Goal: Task Accomplishment & Management: Complete application form

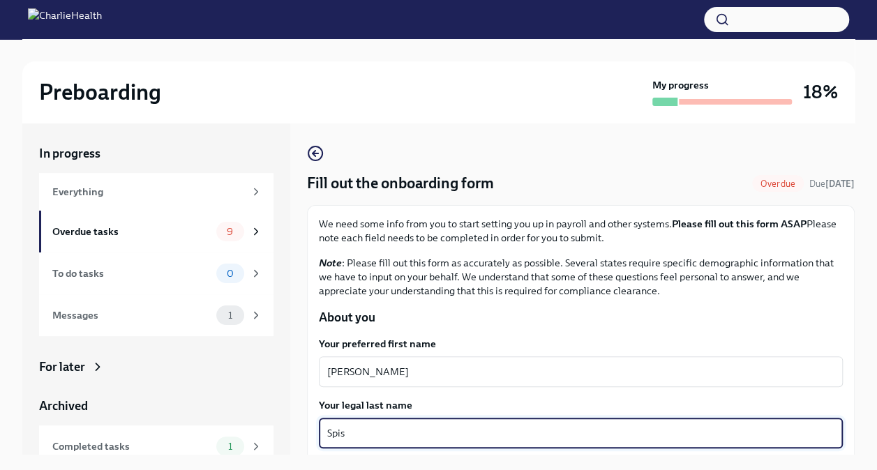
scroll to position [72, 0]
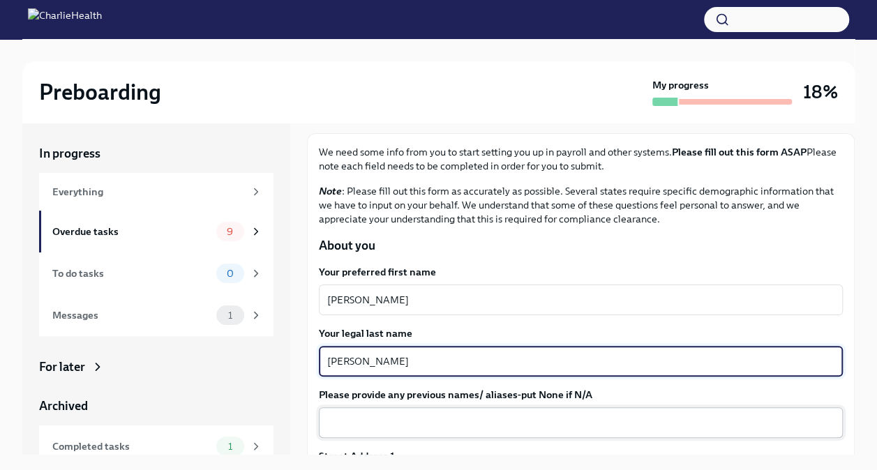
type textarea "[PERSON_NAME]"
click at [523, 426] on textarea "Please provide any previous names/ aliases-put None if N/A" at bounding box center [580, 423] width 507 height 17
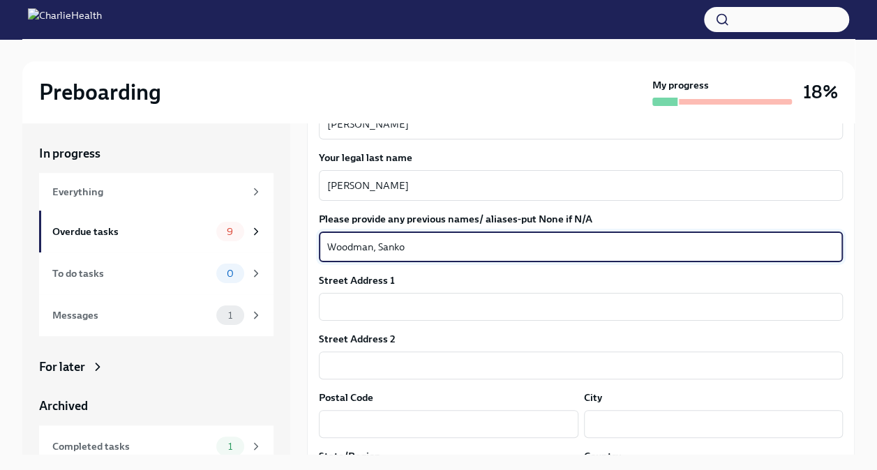
scroll to position [248, 0]
type textarea "Woodman, Sanko"
click at [470, 311] on input "text" at bounding box center [581, 306] width 524 height 28
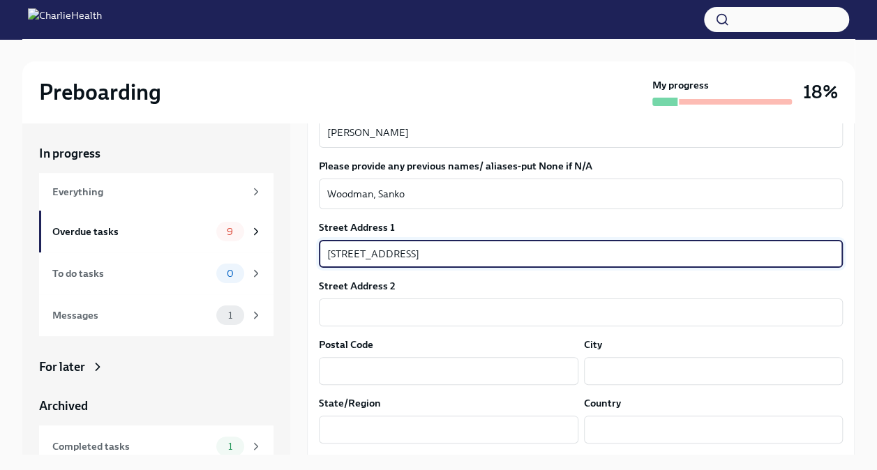
scroll to position [310, 0]
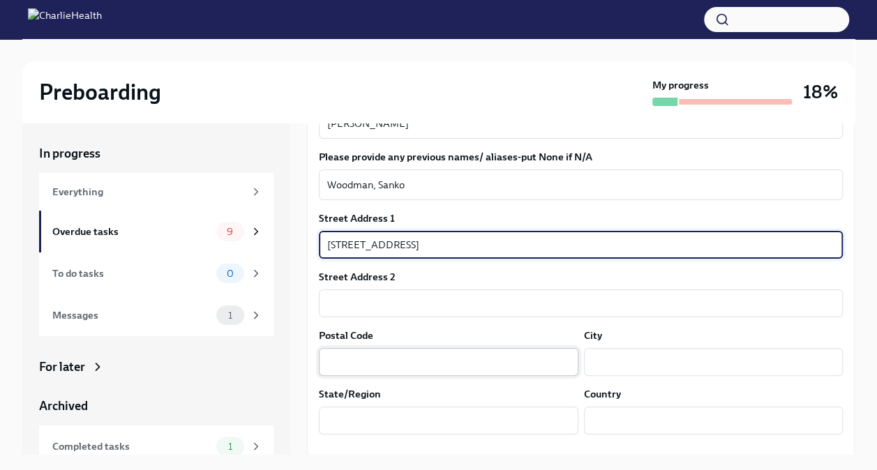
type input "[STREET_ADDRESS]"
click at [487, 363] on input "text" at bounding box center [449, 362] width 260 height 28
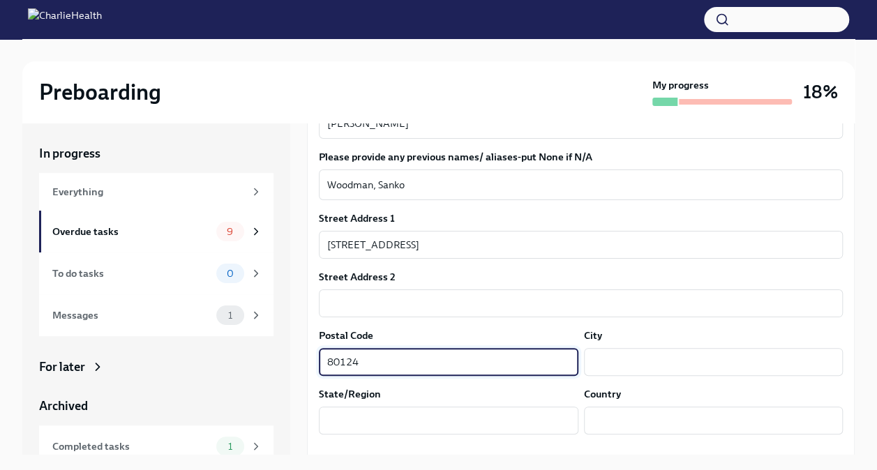
type input "80124"
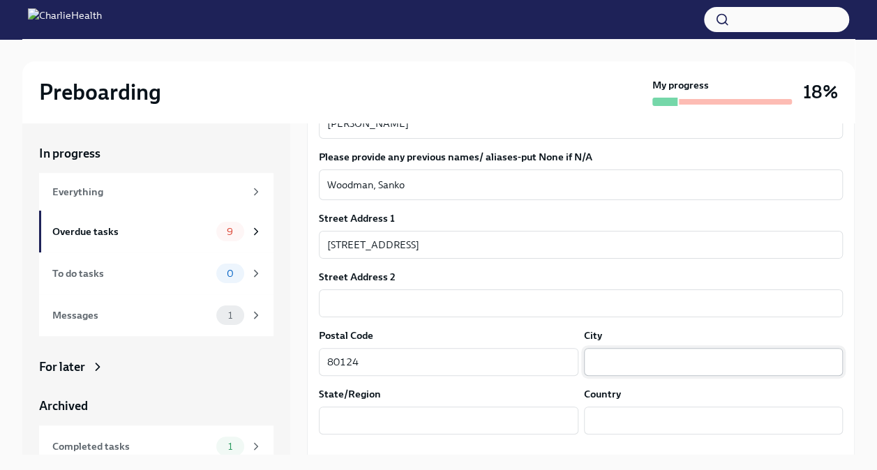
click at [603, 362] on input "text" at bounding box center [714, 362] width 260 height 28
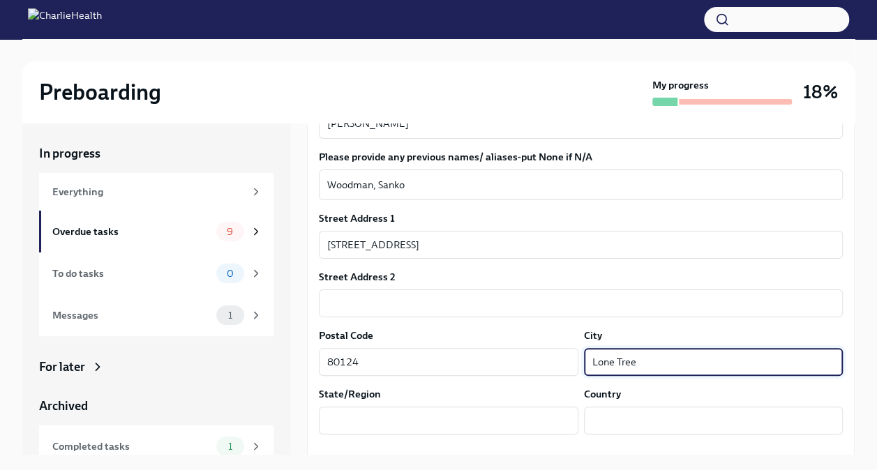
type input "Lone Tree"
click at [488, 420] on input "text" at bounding box center [449, 421] width 260 height 28
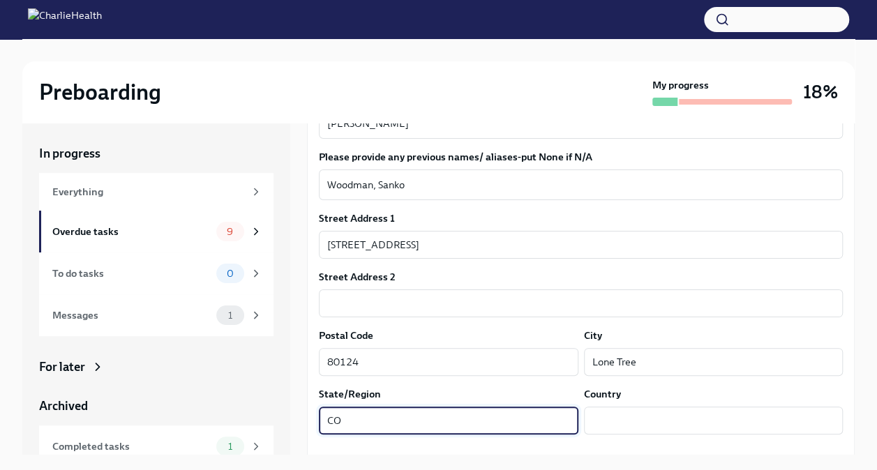
type input "CO"
click at [655, 418] on input "text" at bounding box center [714, 421] width 260 height 28
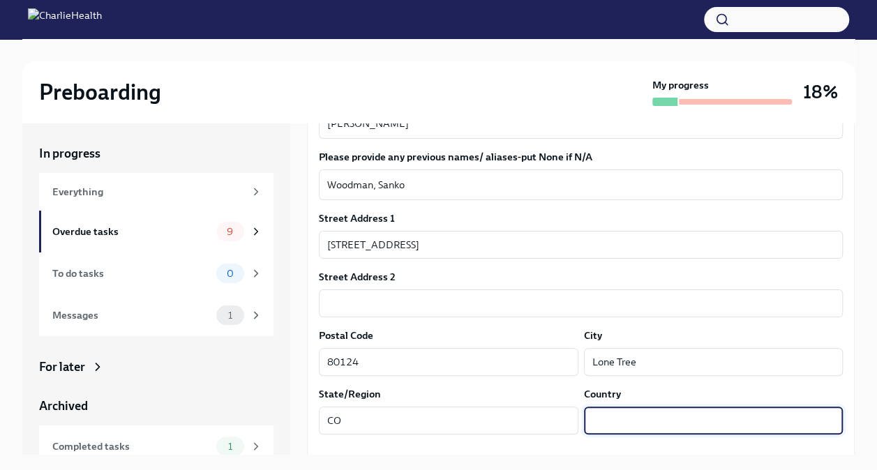
click at [857, 357] on div "Preboarding My progress 18% In progress Everything Overdue tasks 9 To do tasks …" at bounding box center [438, 266] width 877 height 455
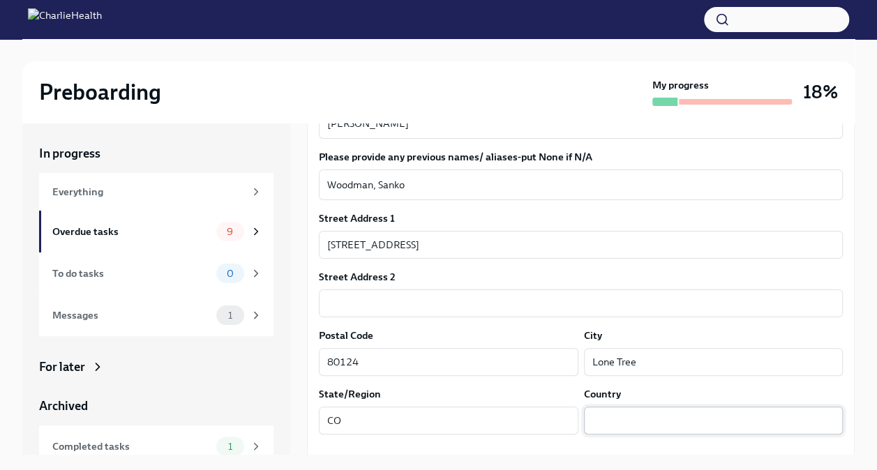
click at [692, 424] on input "text" at bounding box center [714, 421] width 260 height 28
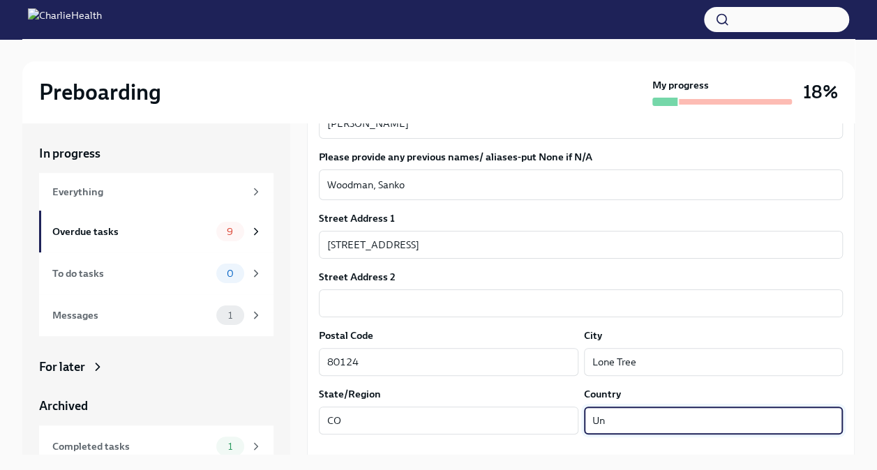
click at [747, 422] on input "Un" at bounding box center [714, 421] width 260 height 28
click at [775, 422] on input "Un" at bounding box center [714, 421] width 260 height 28
click at [768, 424] on input "Un" at bounding box center [714, 421] width 260 height 28
type input "[GEOGRAPHIC_DATA]"
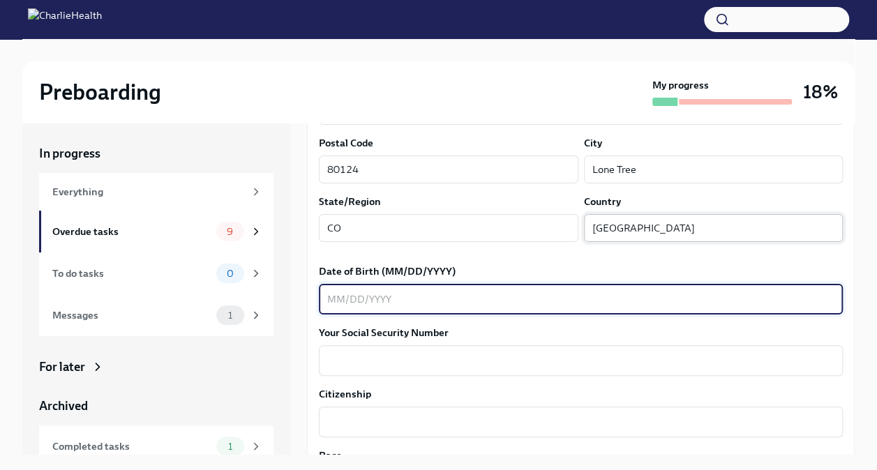
scroll to position [508, 0]
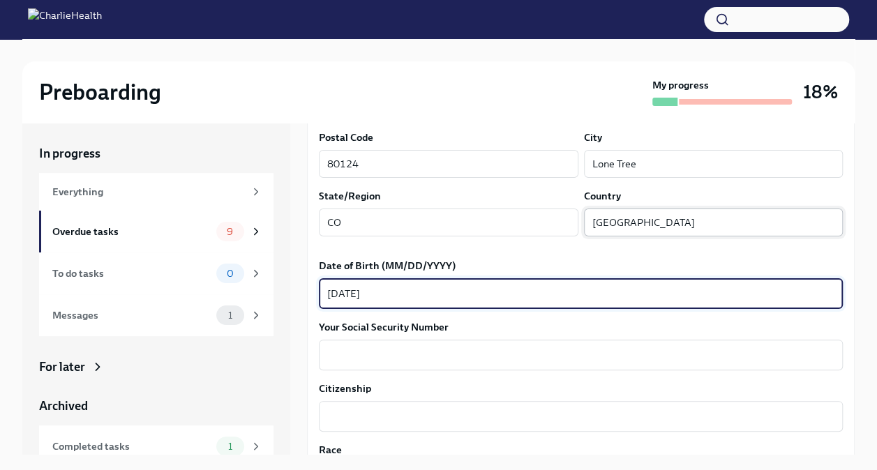
type textarea "[DATE]"
click at [515, 352] on textarea "Your Social Security Number" at bounding box center [580, 355] width 507 height 17
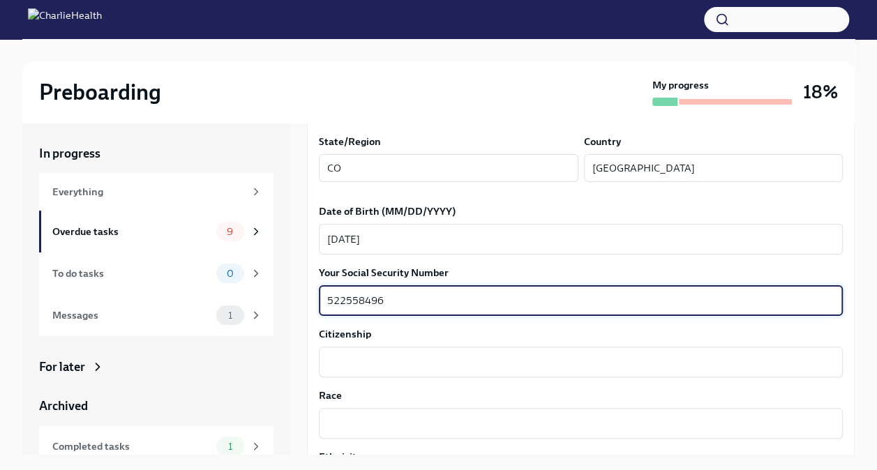
scroll to position [624, 0]
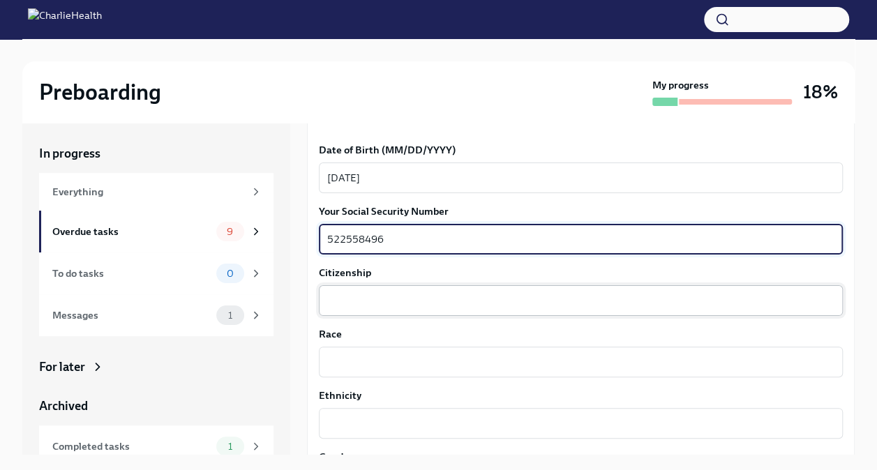
type textarea "522558496"
click at [544, 302] on textarea "Citizenship" at bounding box center [580, 300] width 507 height 17
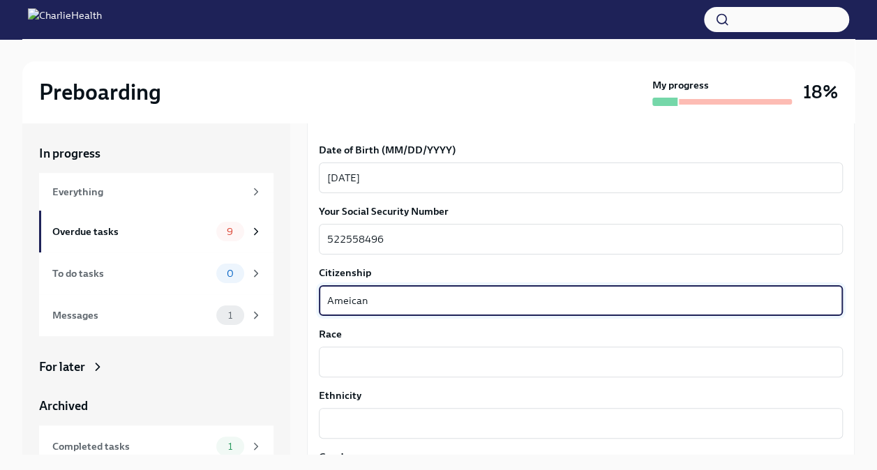
type textarea "Ameican"
click at [454, 362] on textarea "Race" at bounding box center [580, 362] width 507 height 17
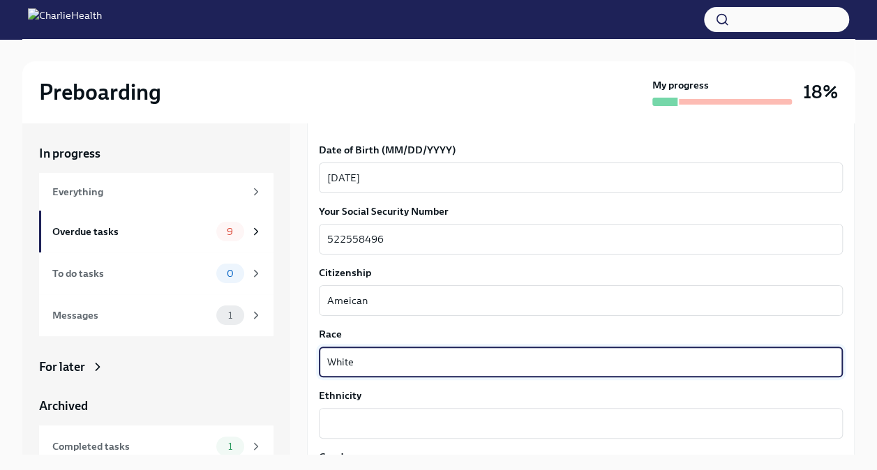
type textarea "White"
click at [459, 426] on textarea "Ethnicity" at bounding box center [580, 423] width 507 height 17
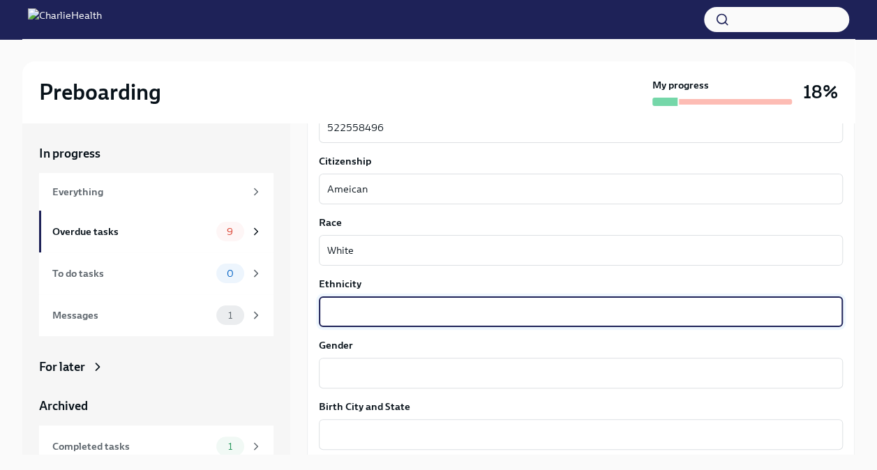
scroll to position [738, 0]
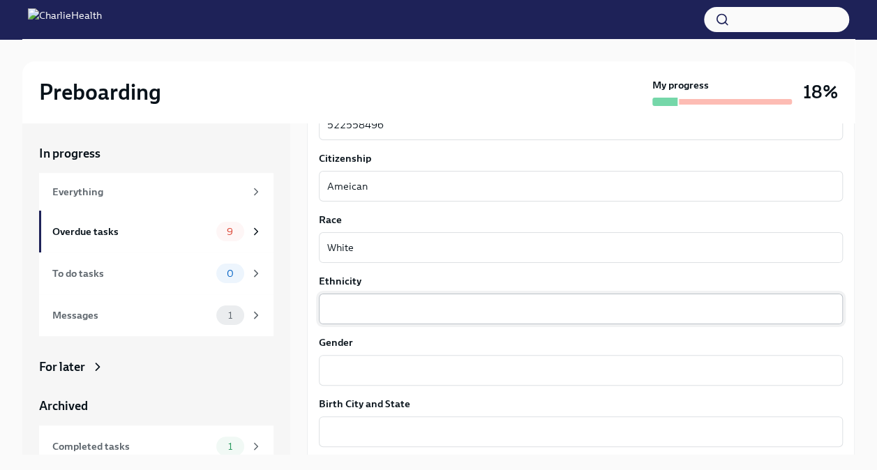
click at [465, 312] on textarea "Ethnicity" at bounding box center [580, 309] width 507 height 17
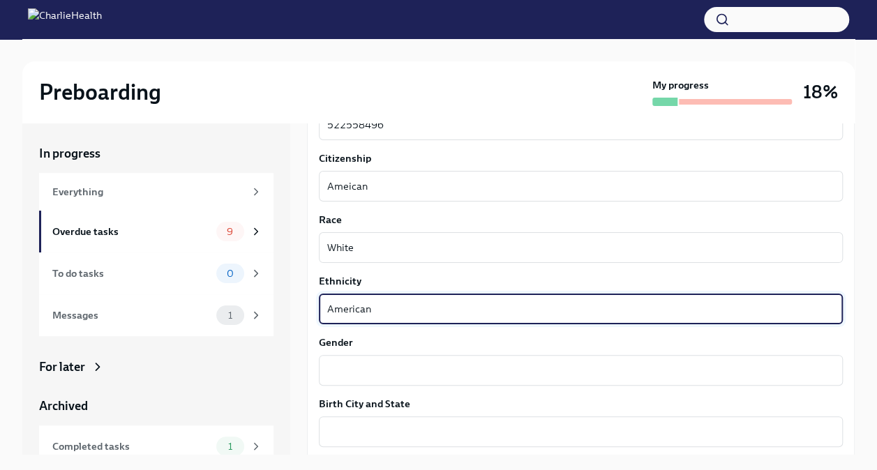
type textarea "American"
click at [447, 370] on textarea "Gender" at bounding box center [580, 370] width 507 height 17
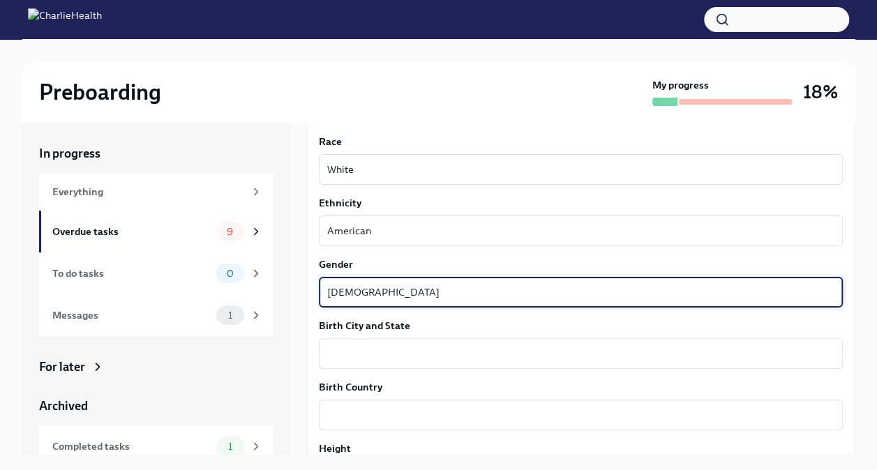
scroll to position [820, 0]
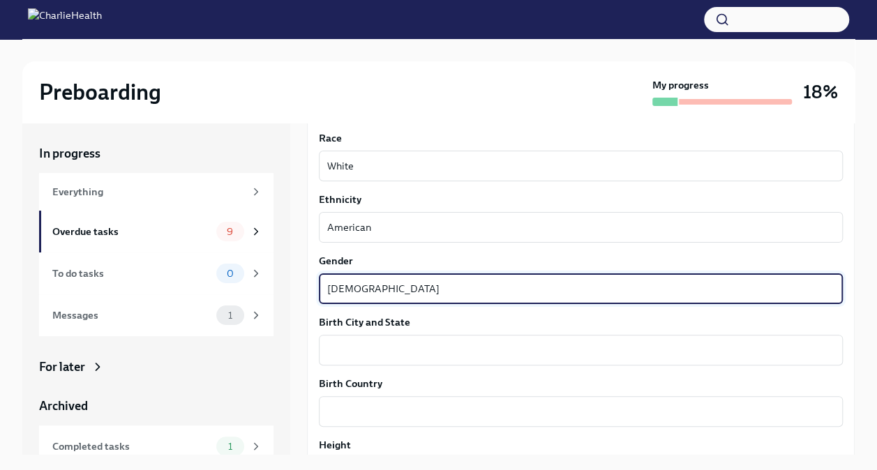
type textarea "[DEMOGRAPHIC_DATA]"
click at [556, 351] on textarea "Birth City and State" at bounding box center [580, 350] width 507 height 17
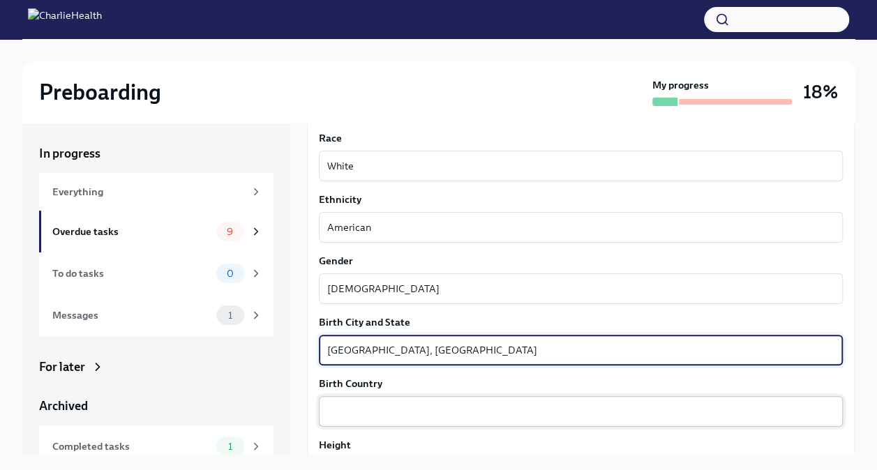
type textarea "[GEOGRAPHIC_DATA], [GEOGRAPHIC_DATA]"
click at [477, 408] on textarea "Birth Country" at bounding box center [580, 411] width 507 height 17
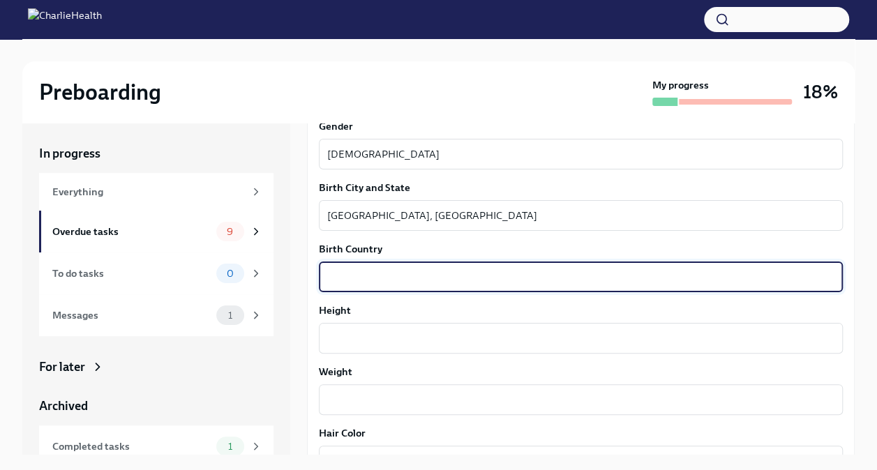
scroll to position [958, 0]
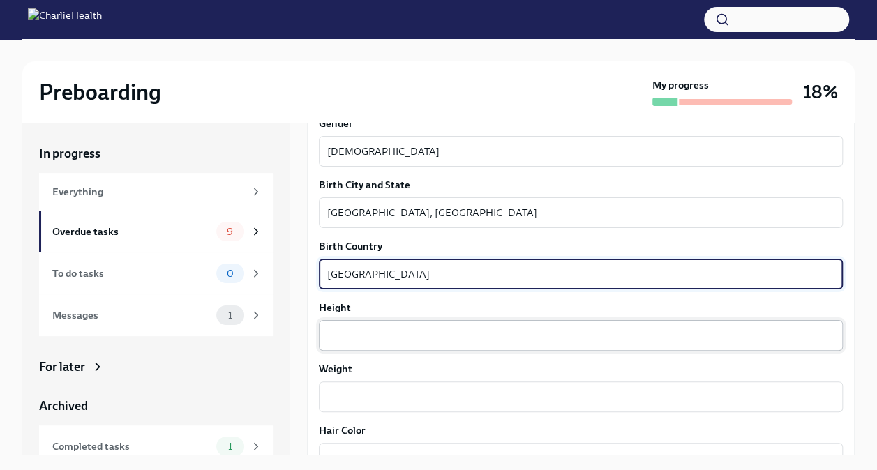
type textarea "[GEOGRAPHIC_DATA]"
click at [431, 329] on textarea "Height" at bounding box center [580, 335] width 507 height 17
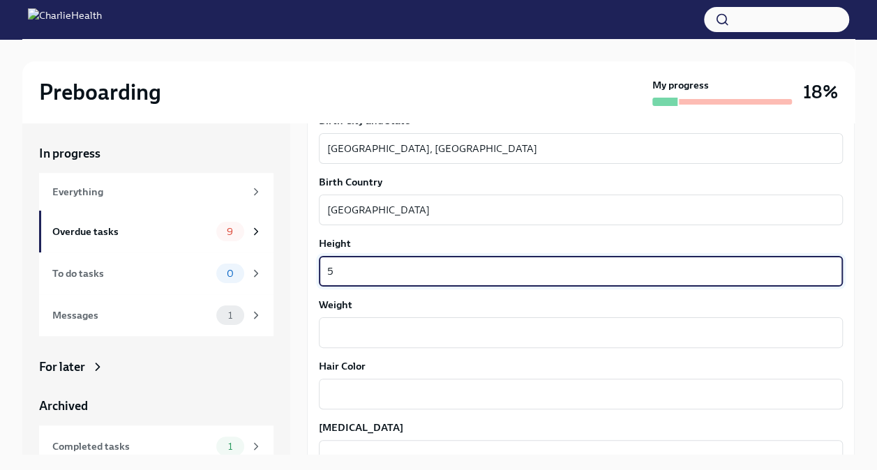
scroll to position [1030, 0]
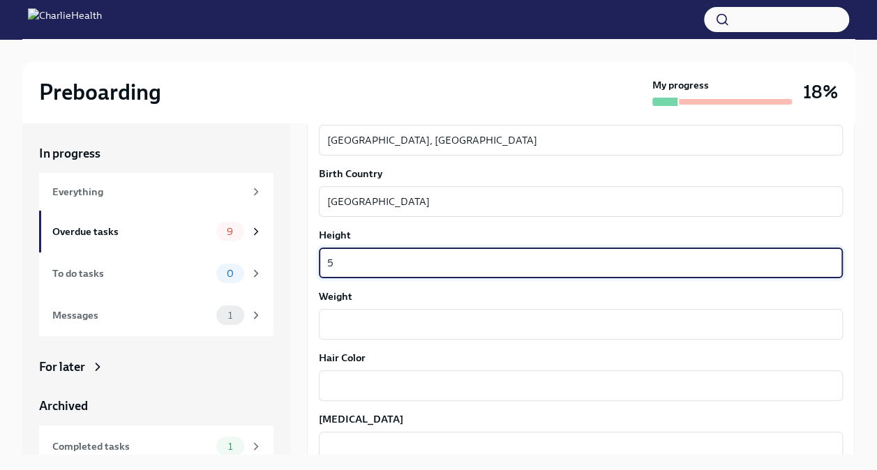
type textarea "5"
click at [448, 327] on textarea "Weight" at bounding box center [580, 324] width 507 height 17
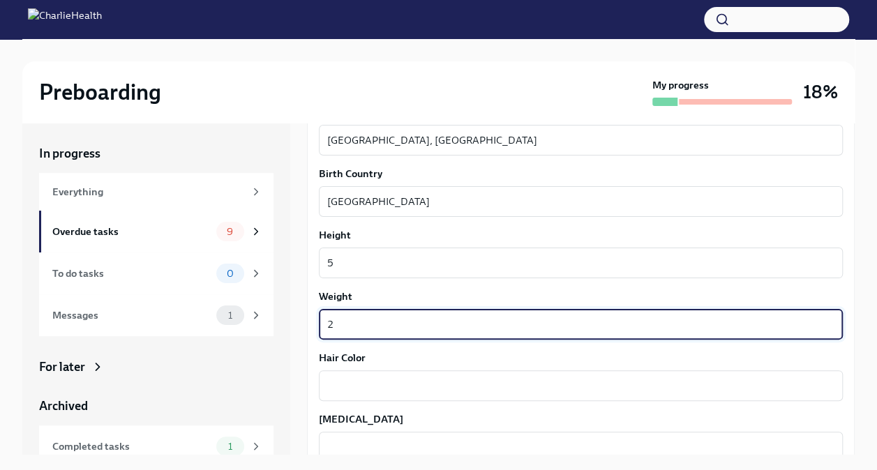
type textarea "2"
click at [403, 392] on textarea "Hair Color" at bounding box center [580, 386] width 507 height 17
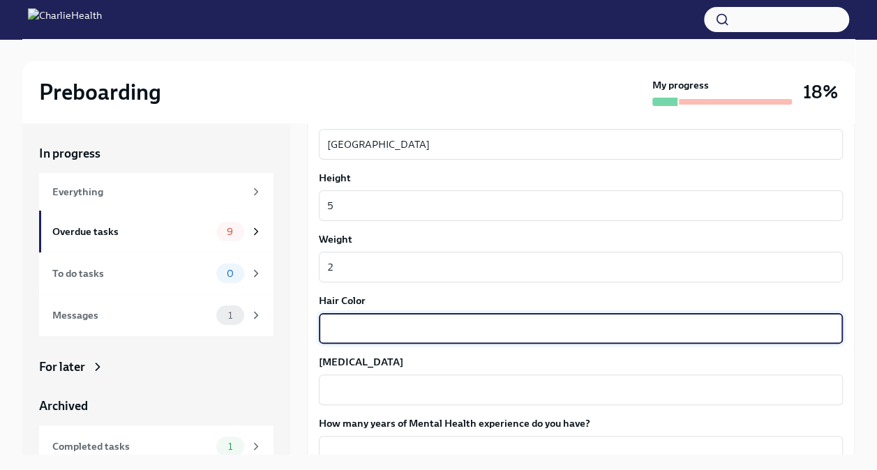
scroll to position [1095, 0]
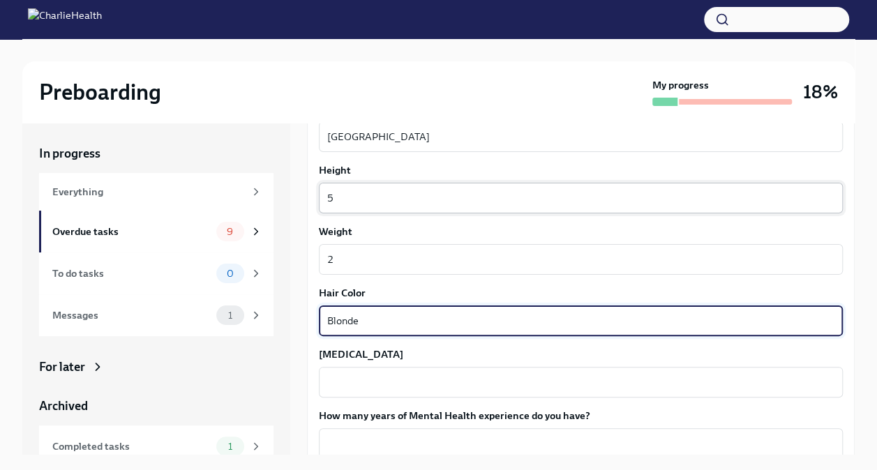
type textarea "Blonde"
click at [398, 204] on textarea "5" at bounding box center [580, 198] width 507 height 17
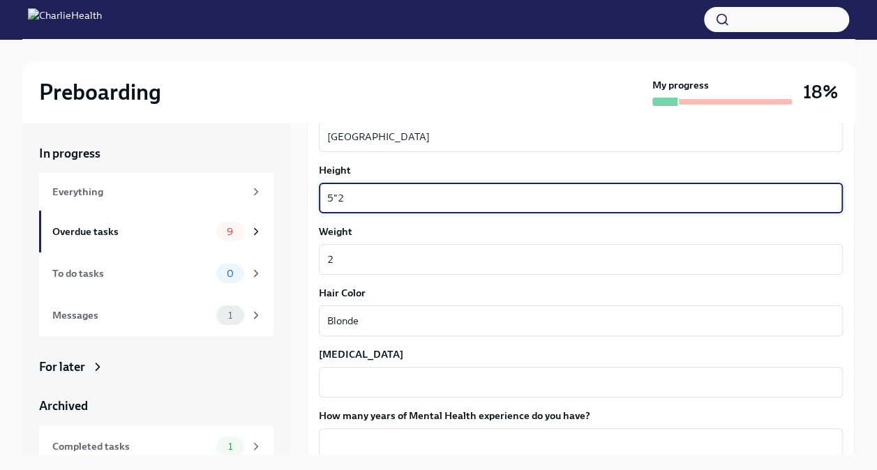
type textarea "5"2"
click at [412, 253] on textarea "2" at bounding box center [580, 259] width 507 height 17
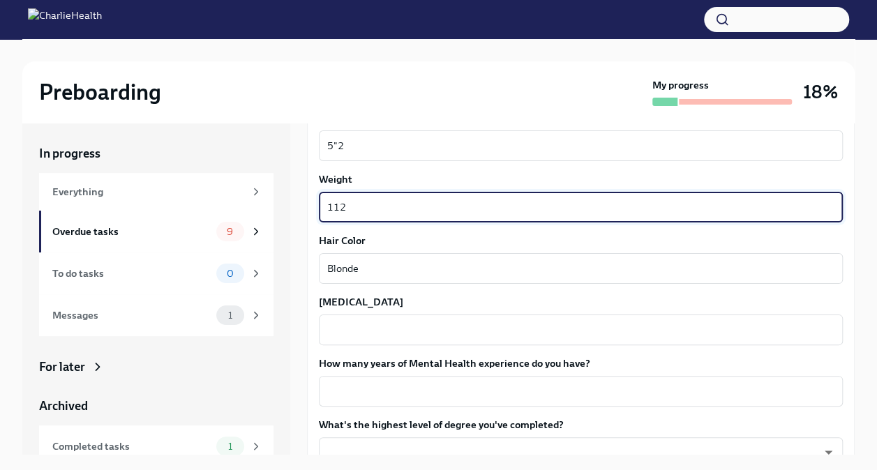
scroll to position [1196, 0]
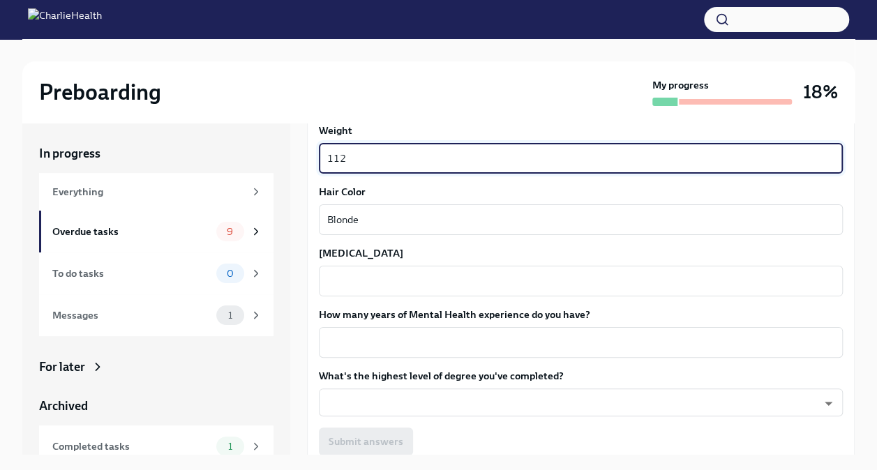
type textarea "112"
click at [542, 292] on div "x ​" at bounding box center [581, 281] width 524 height 31
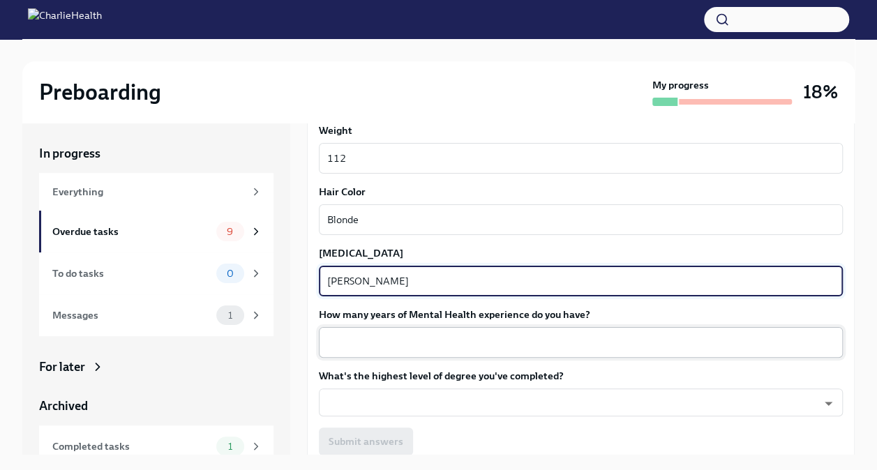
type textarea "[PERSON_NAME]"
click at [484, 343] on textarea "How many years of Mental Health experience do you have?" at bounding box center [580, 342] width 507 height 17
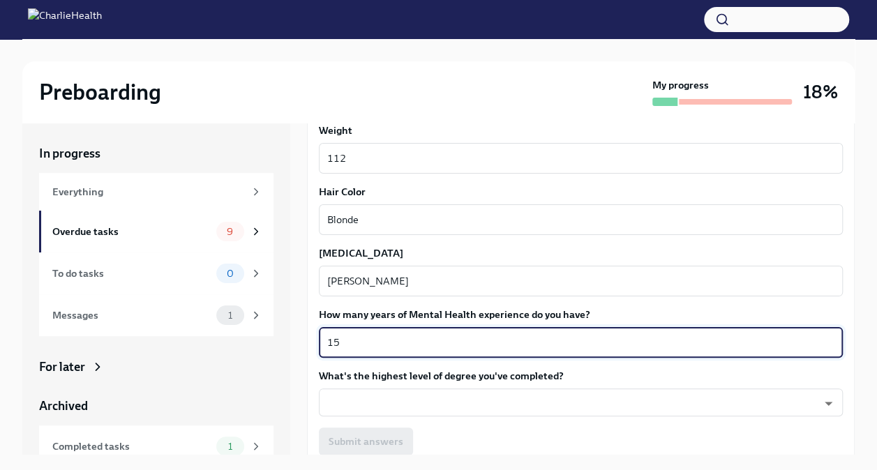
type textarea "1"
type textarea "15 years"
click at [560, 399] on body "Preboarding My progress 18% In progress Everything Overdue tasks 9 To do tasks …" at bounding box center [438, 247] width 877 height 494
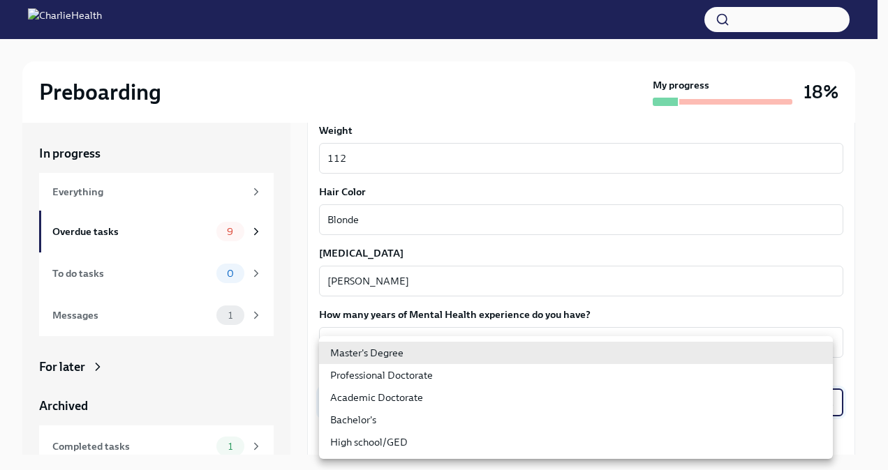
click at [404, 355] on li "Master's Degree" at bounding box center [576, 353] width 514 height 22
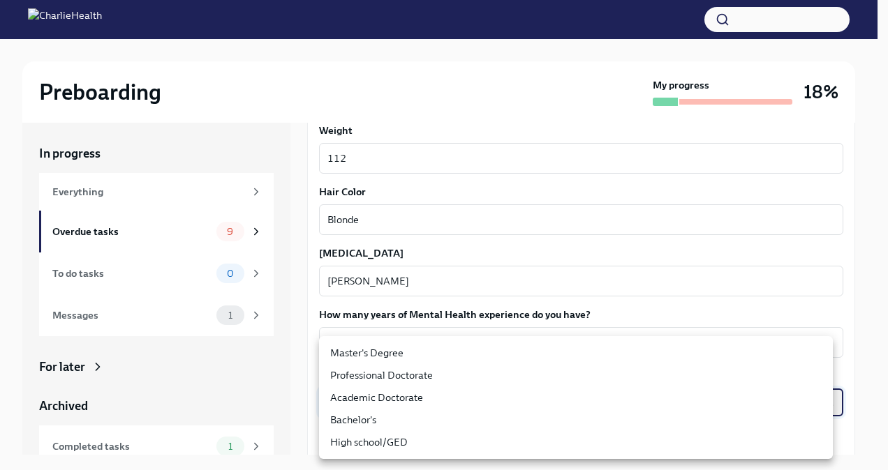
type input "2vBr-ghkD"
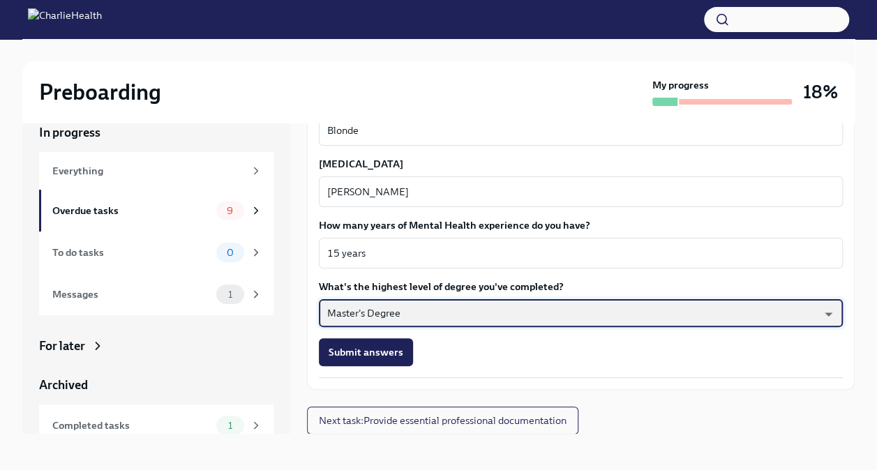
scroll to position [24, 0]
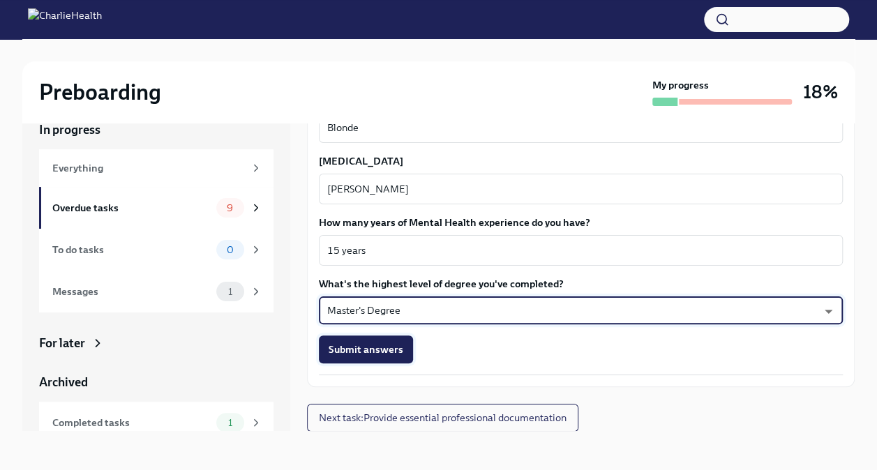
click at [392, 357] on button "Submit answers" at bounding box center [366, 350] width 94 height 28
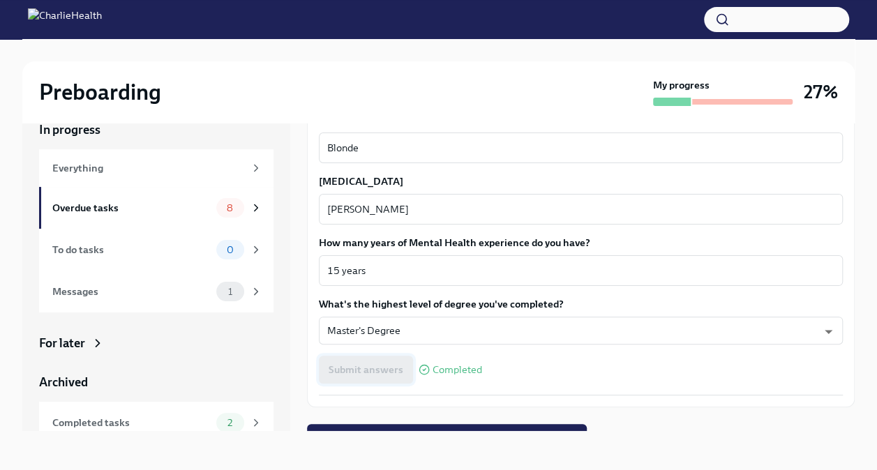
scroll to position [1265, 0]
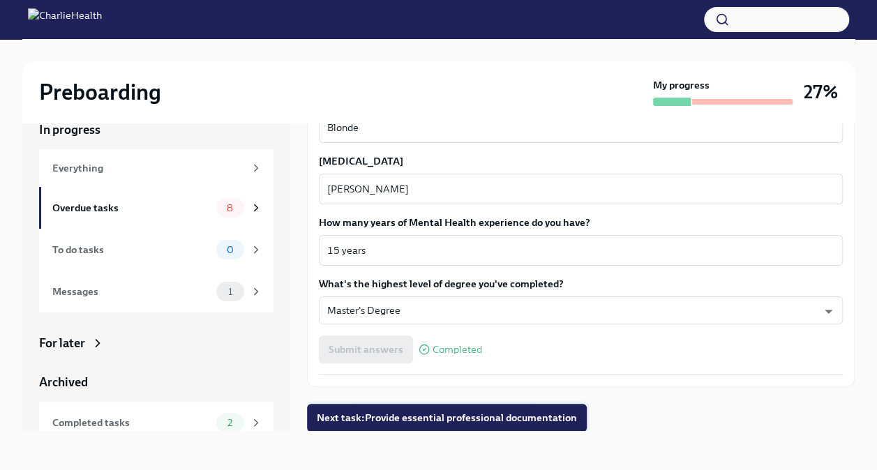
click at [553, 417] on span "Next task : Provide essential professional documentation" at bounding box center [447, 418] width 260 height 14
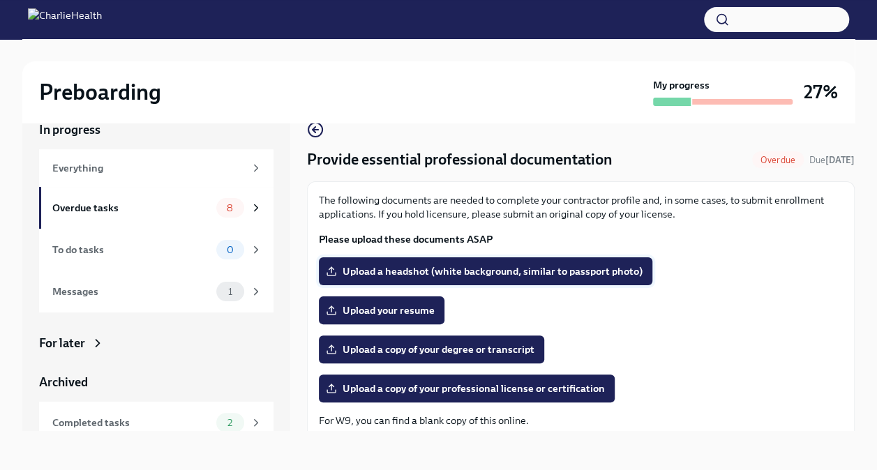
click at [617, 272] on span "Upload a headshot (white background, similar to passport photo)" at bounding box center [486, 272] width 314 height 14
click at [0, 0] on input "Upload a headshot (white background, similar to passport photo)" at bounding box center [0, 0] width 0 height 0
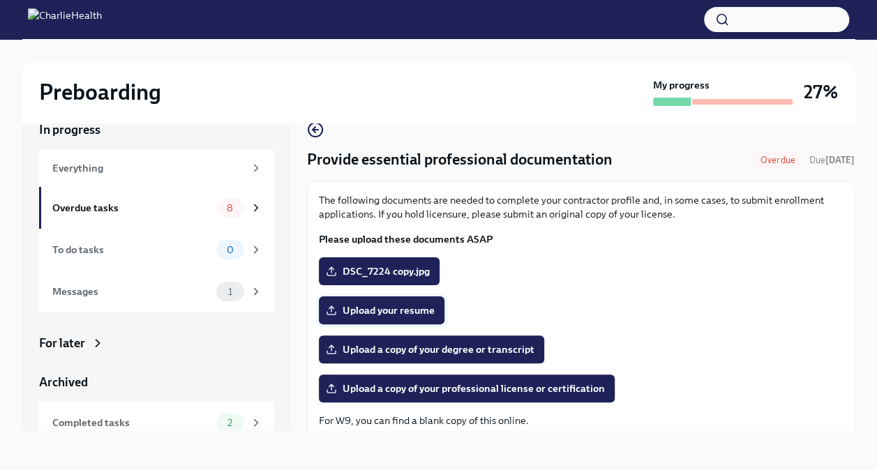
click at [423, 305] on span "Upload your resume" at bounding box center [382, 311] width 106 height 14
click at [0, 0] on input "Upload your resume" at bounding box center [0, 0] width 0 height 0
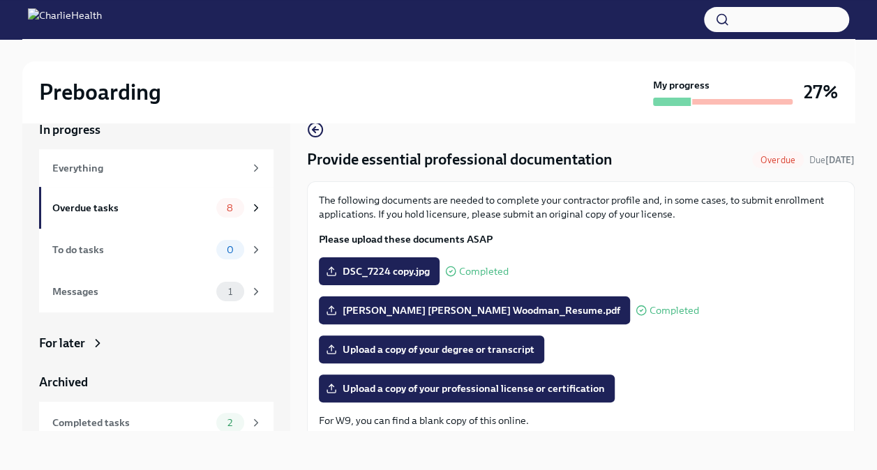
click at [455, 385] on span "Upload a copy of your professional license or certification" at bounding box center [467, 389] width 276 height 14
click at [0, 0] on input "Upload a copy of your professional license or certification" at bounding box center [0, 0] width 0 height 0
click at [419, 393] on span "Upload a copy of your professional license or certification" at bounding box center [467, 389] width 276 height 14
click at [0, 0] on input "Upload a copy of your professional license or certification" at bounding box center [0, 0] width 0 height 0
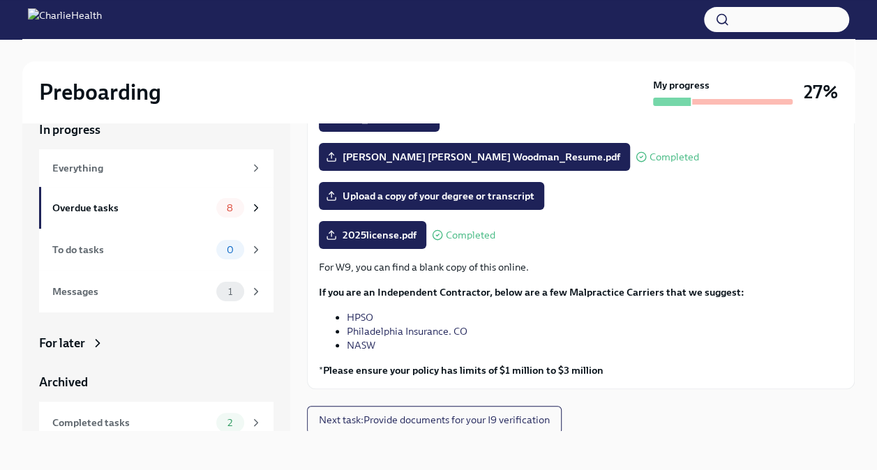
scroll to position [154, 0]
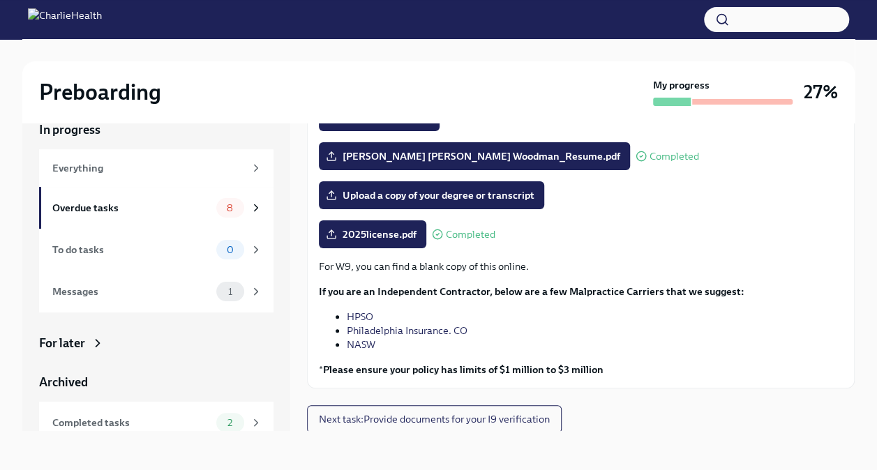
click at [557, 420] on button "Next task : Provide documents for your I9 verification" at bounding box center [434, 420] width 255 height 28
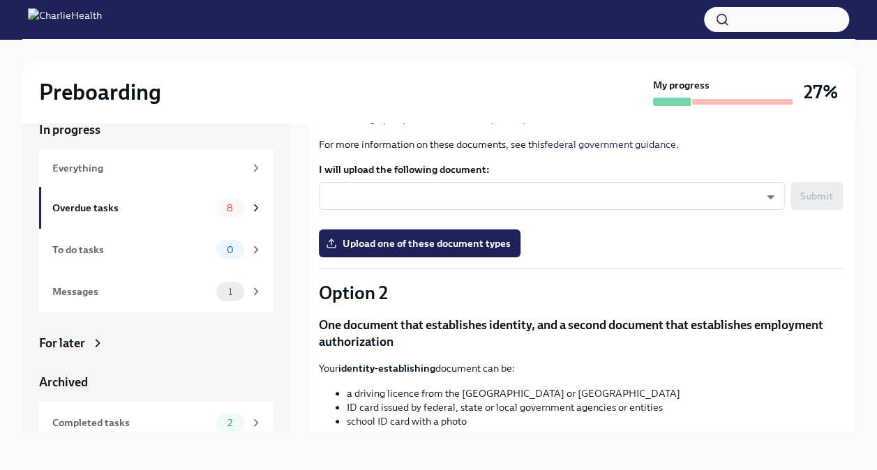
scroll to position [268, 0]
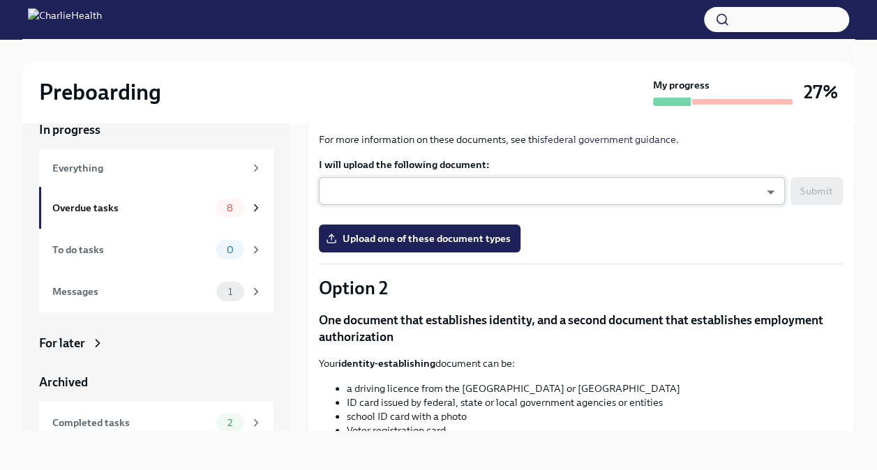
click at [658, 200] on body "Preboarding My progress 27% In progress Everything Overdue tasks 8 To do tasks …" at bounding box center [438, 223] width 877 height 494
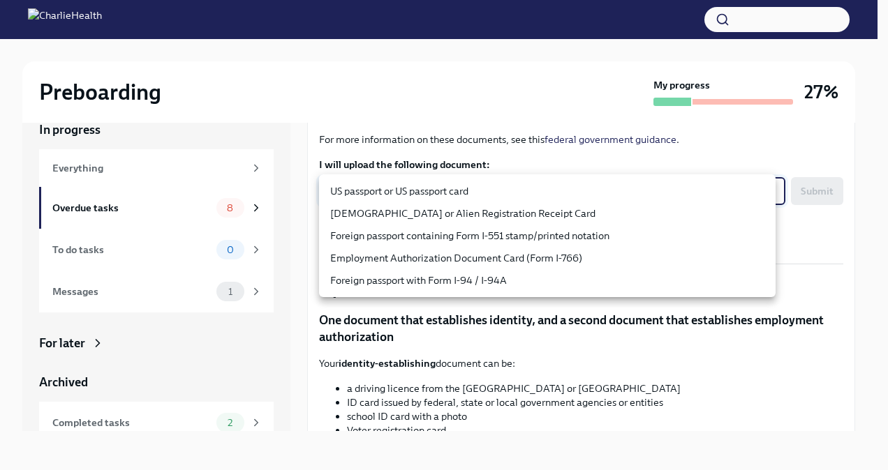
click at [542, 195] on li "US passport or US passport card" at bounding box center [547, 191] width 456 height 22
type input "KnYOjnC8x"
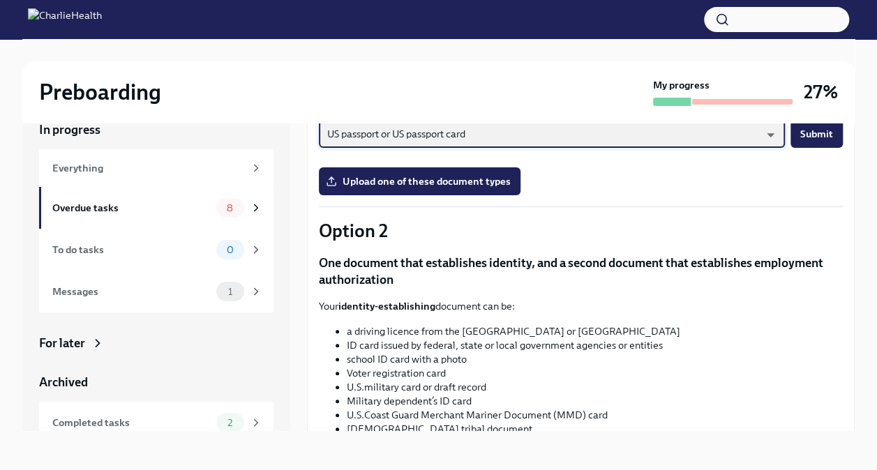
scroll to position [325, 0]
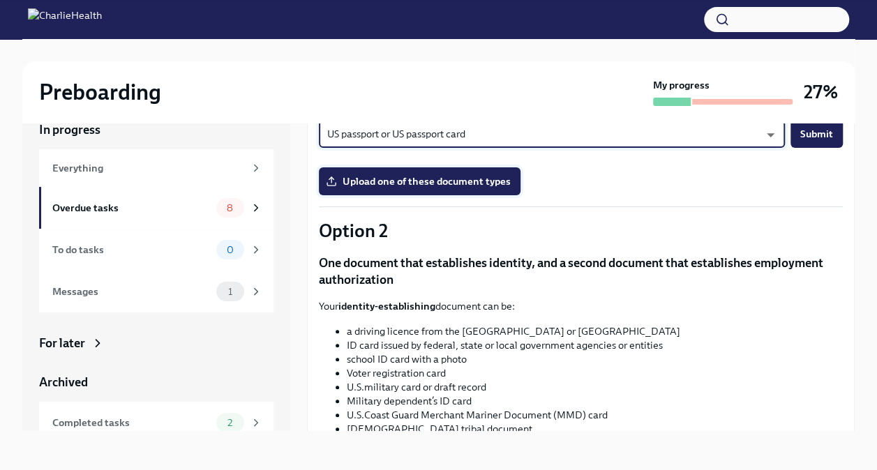
click at [496, 187] on span "Upload one of these document types" at bounding box center [420, 181] width 182 height 14
click at [0, 0] on input "Upload one of these document types" at bounding box center [0, 0] width 0 height 0
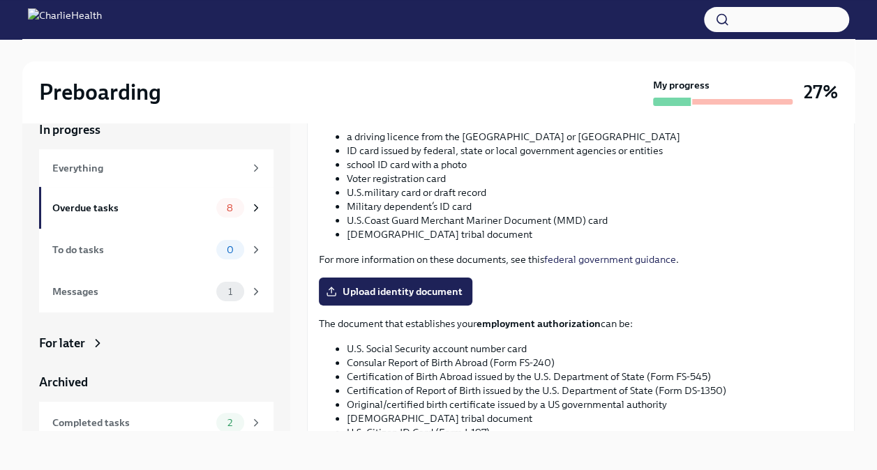
scroll to position [526, 0]
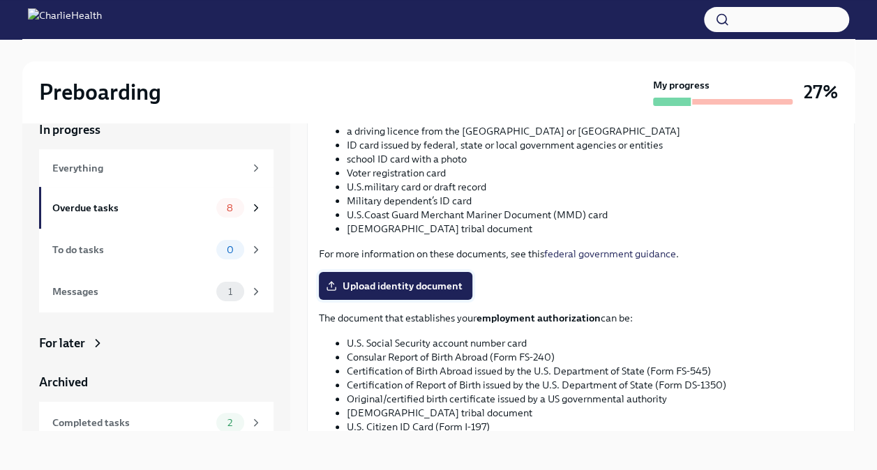
click at [459, 289] on span "Upload identity document" at bounding box center [396, 286] width 134 height 14
click at [0, 0] on input "Upload identity document" at bounding box center [0, 0] width 0 height 0
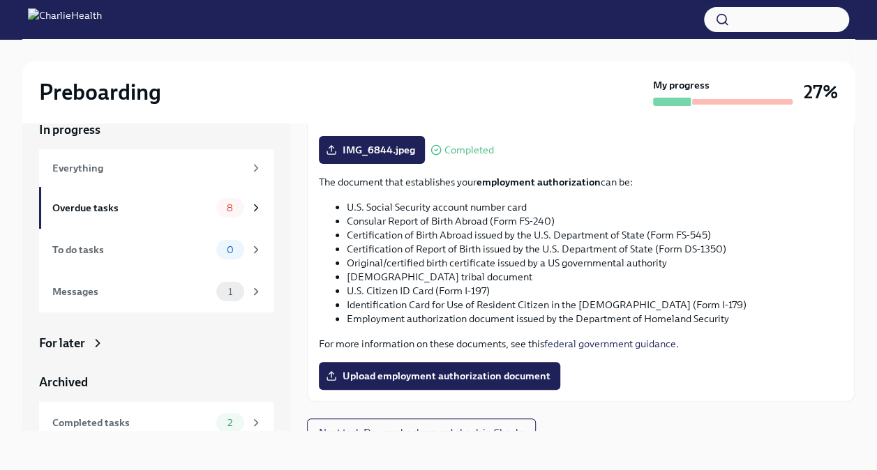
scroll to position [676, 0]
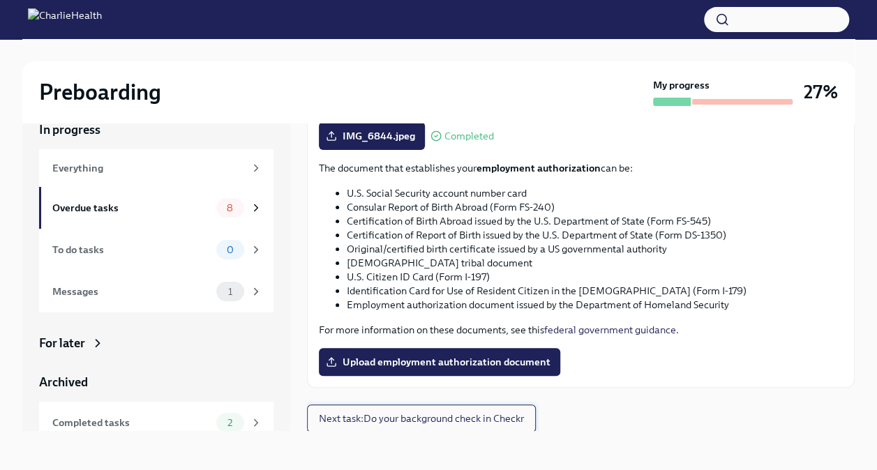
click at [511, 417] on span "Next task : Do your background check in Checkr" at bounding box center [421, 419] width 205 height 14
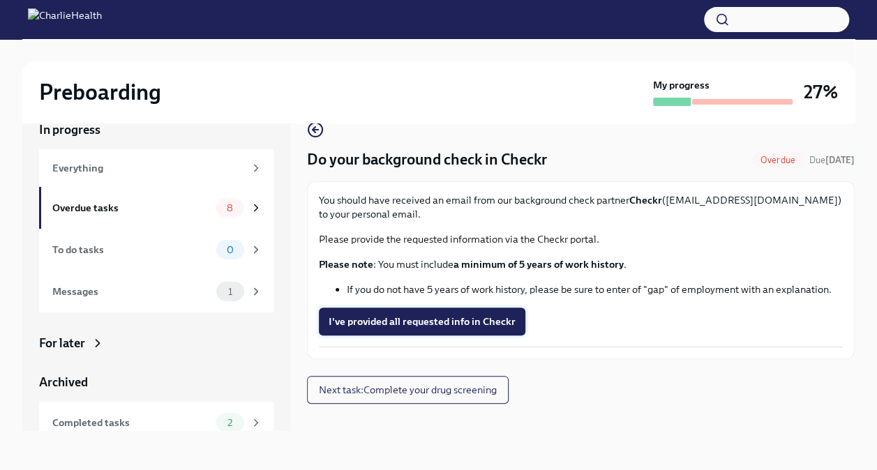
click at [468, 334] on button "I've provided all requested info in Checkr" at bounding box center [422, 322] width 207 height 28
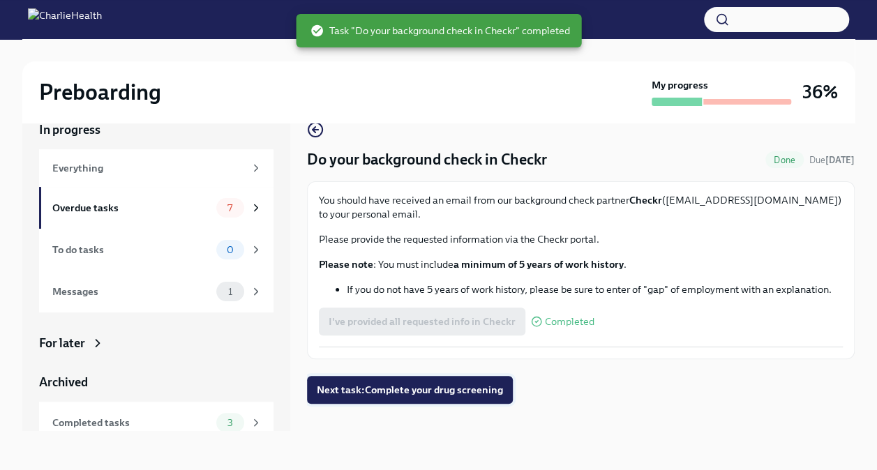
click at [486, 401] on button "Next task : Complete your drug screening" at bounding box center [410, 390] width 206 height 28
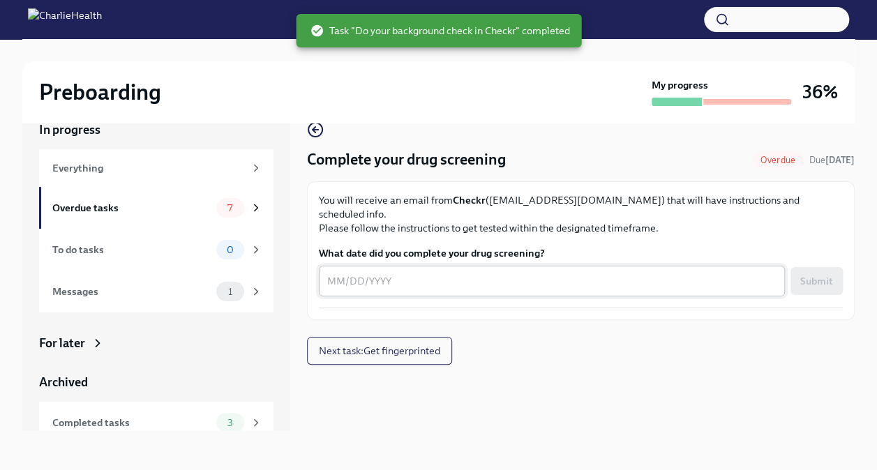
click at [571, 273] on textarea "What date did you complete your drug screening?" at bounding box center [551, 281] width 449 height 17
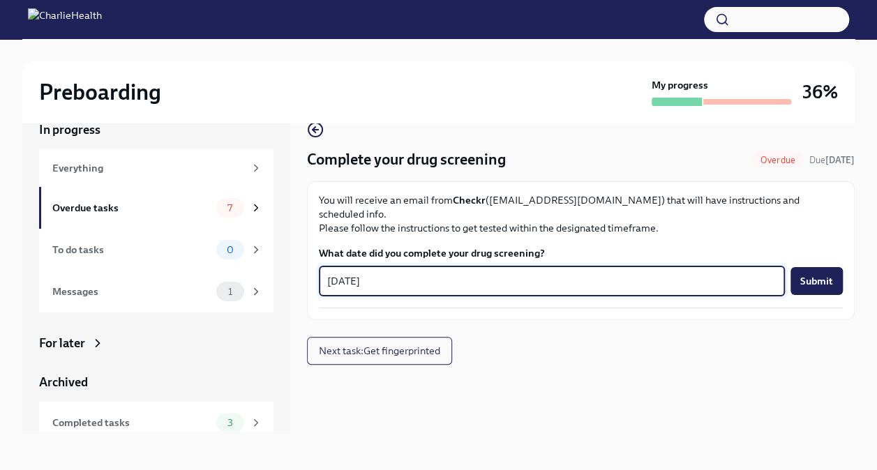
type textarea "[DATE]"
click at [830, 274] on span "Submit" at bounding box center [817, 281] width 33 height 14
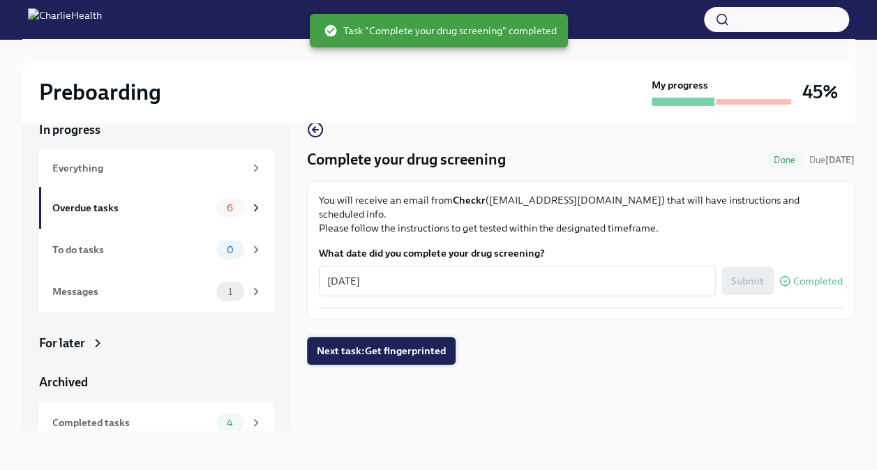
click at [436, 344] on span "Next task : Get fingerprinted" at bounding box center [381, 351] width 129 height 14
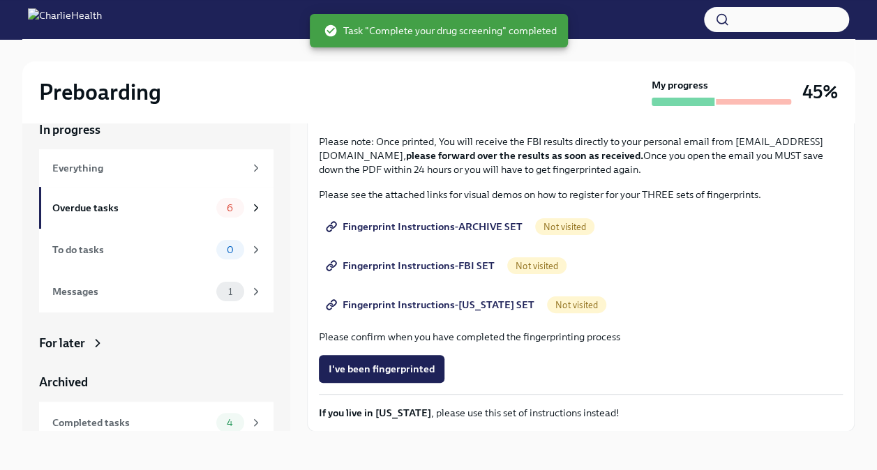
scroll to position [124, 0]
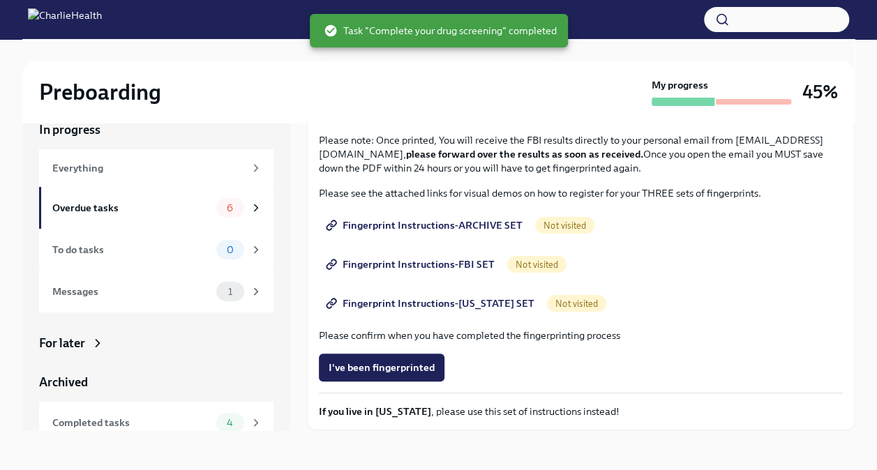
click at [422, 366] on span "I've been fingerprinted" at bounding box center [382, 368] width 106 height 14
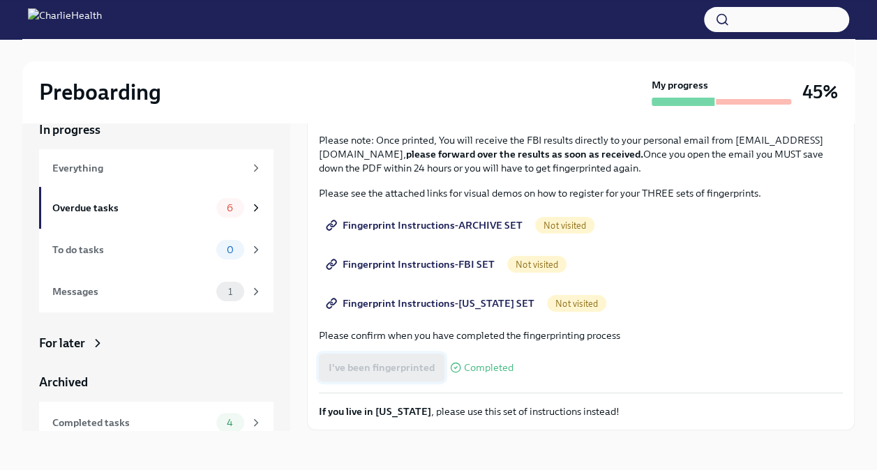
scroll to position [168, 0]
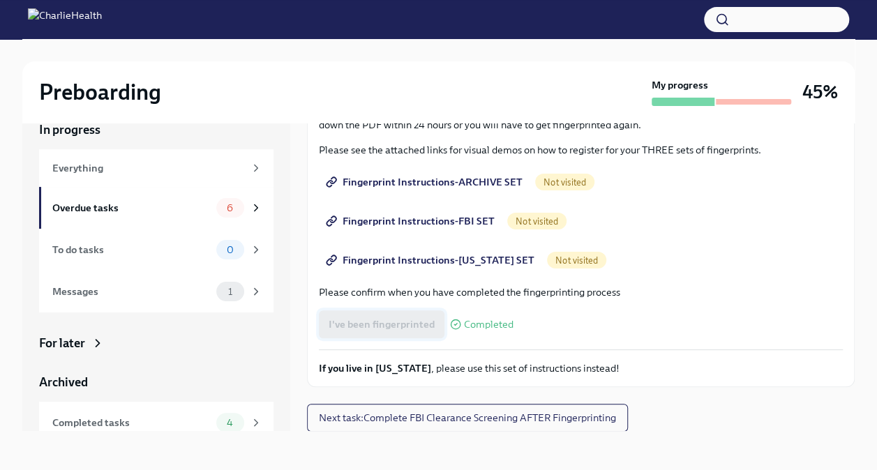
click at [449, 419] on span "Next task : Complete FBI Clearance Screening AFTER Fingerprinting" at bounding box center [467, 418] width 297 height 14
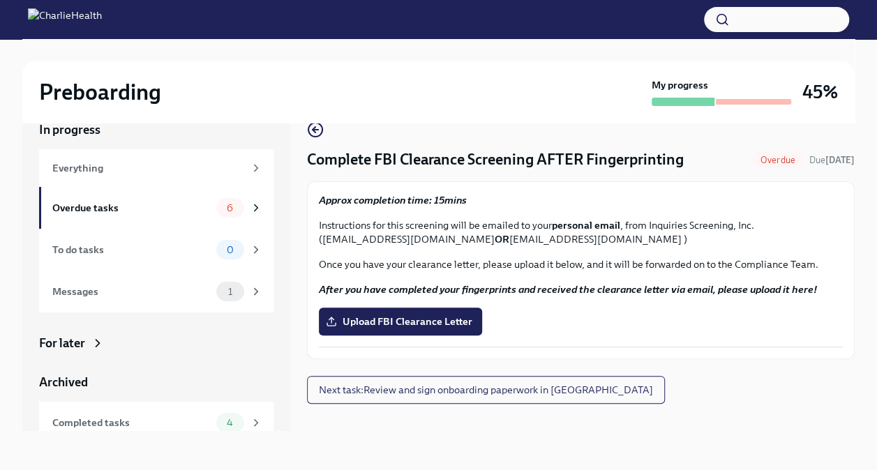
click at [430, 391] on span "Next task : Review and sign onboarding paperwork in [GEOGRAPHIC_DATA]" at bounding box center [486, 390] width 334 height 14
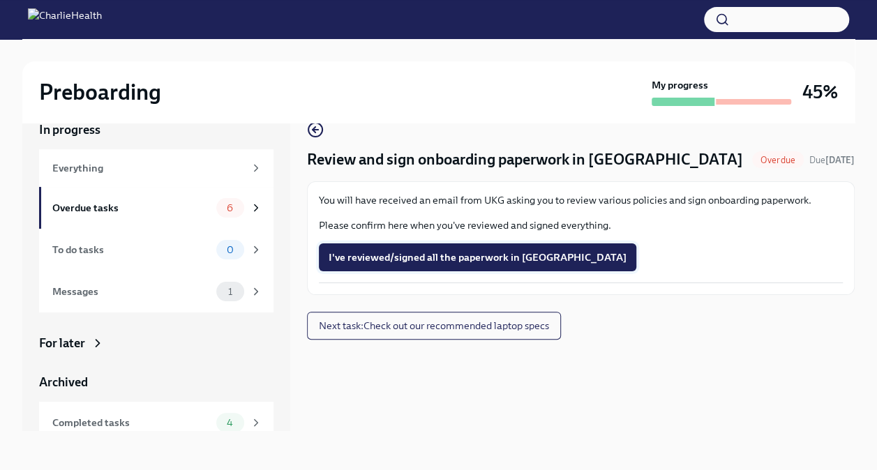
click at [519, 255] on span "I've reviewed/signed all the paperwork in [GEOGRAPHIC_DATA]" at bounding box center [478, 258] width 298 height 14
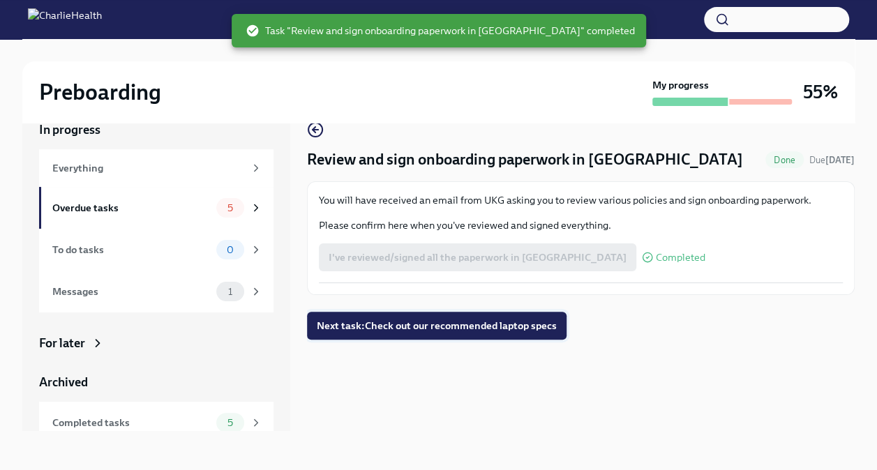
click at [480, 325] on span "Next task : Check out our recommended laptop specs" at bounding box center [437, 326] width 240 height 14
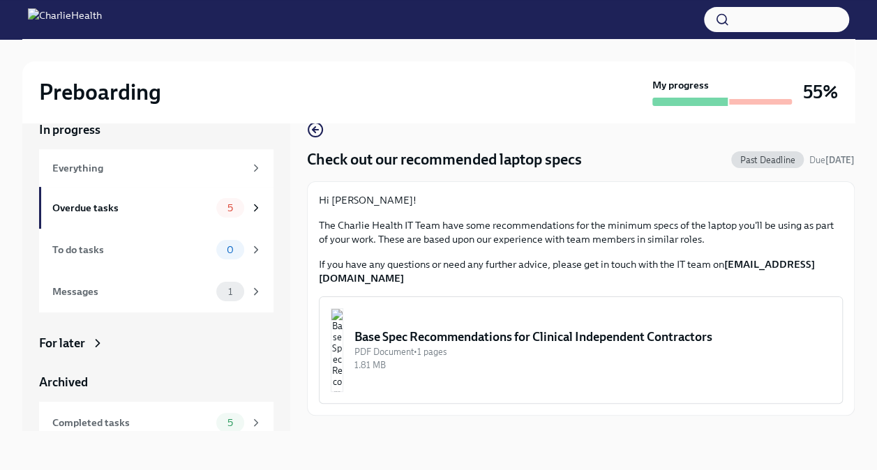
click at [585, 345] on div "PDF Document • 1 pages" at bounding box center [593, 351] width 477 height 13
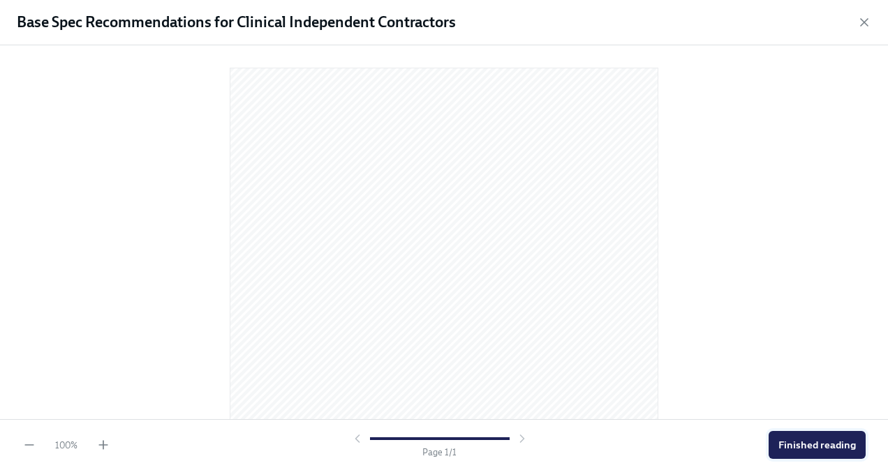
click at [827, 444] on span "Finished reading" at bounding box center [816, 445] width 77 height 14
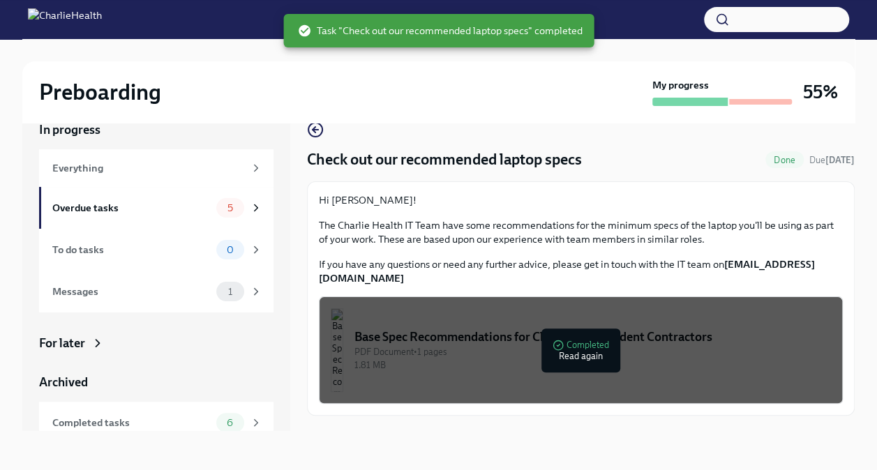
click at [588, 345] on div "PDF Document • 1 pages" at bounding box center [593, 351] width 477 height 13
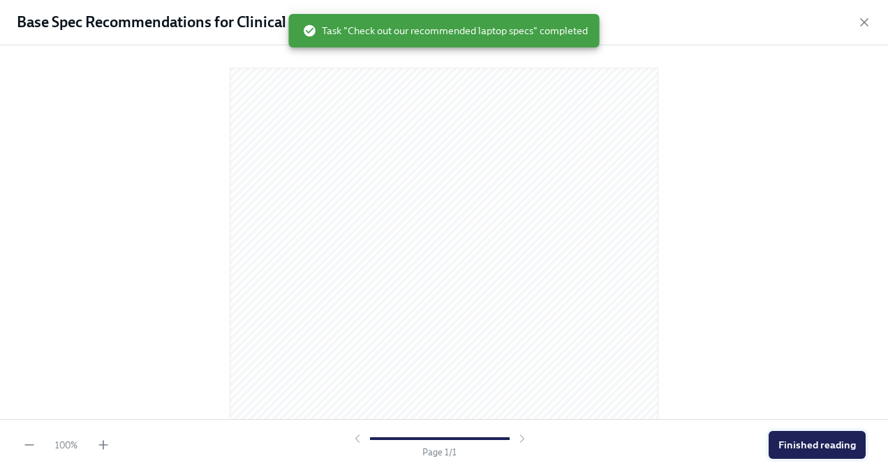
click at [796, 448] on span "Finished reading" at bounding box center [816, 445] width 77 height 14
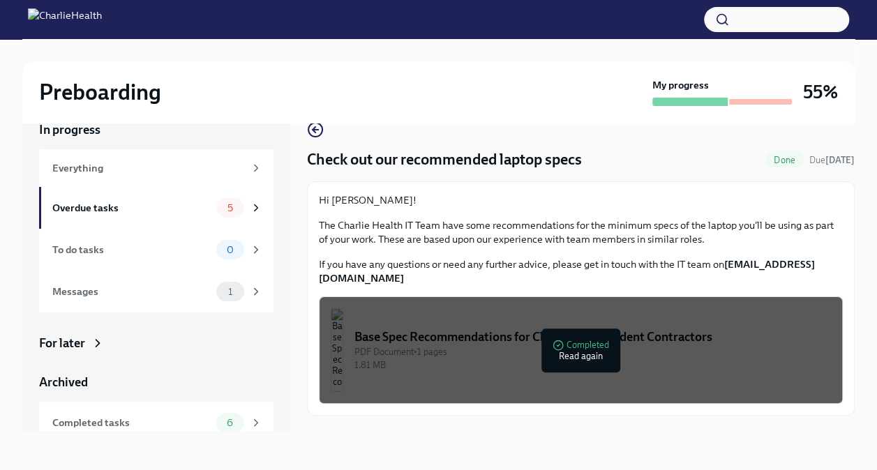
click at [782, 169] on div "Check out our recommended laptop specs Done Due [DATE]" at bounding box center [581, 159] width 548 height 21
click at [778, 161] on span "Done" at bounding box center [785, 160] width 38 height 10
click at [782, 163] on span "Done" at bounding box center [785, 160] width 38 height 10
drag, startPoint x: 782, startPoint y: 163, endPoint x: 642, endPoint y: 137, distance: 142.1
click at [642, 137] on div "Check out our recommended laptop specs Done Due [DATE] Hi [PERSON_NAME]! The Ch…" at bounding box center [581, 268] width 548 height 295
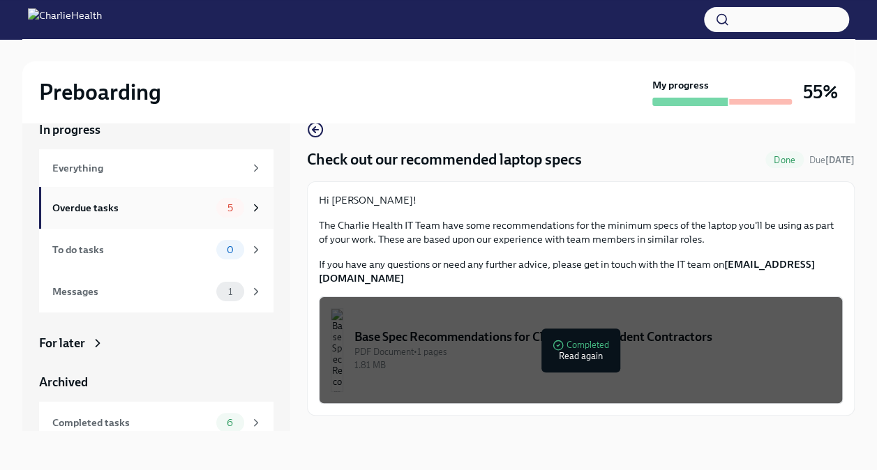
click at [219, 216] on div "5" at bounding box center [230, 208] width 28 height 20
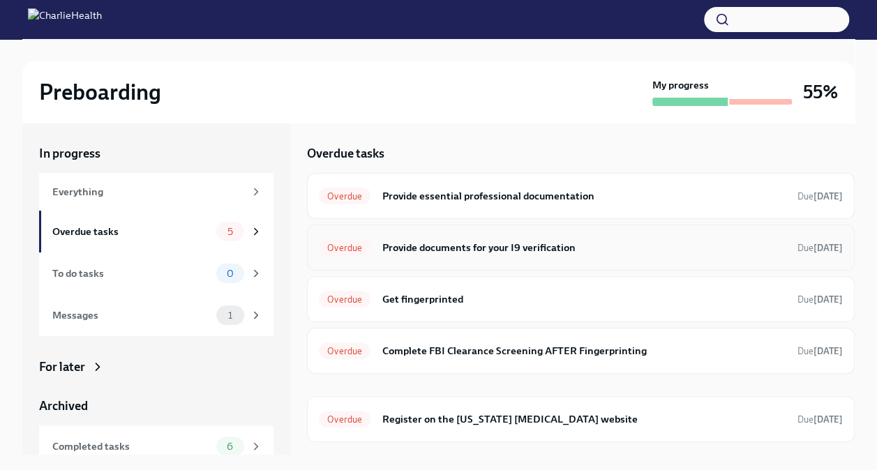
click at [815, 247] on strong "[DATE]" at bounding box center [828, 248] width 29 height 10
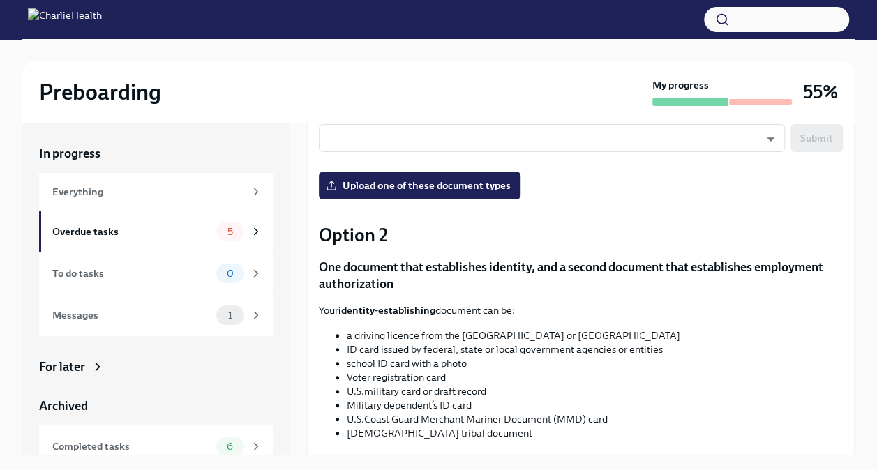
scroll to position [343, 0]
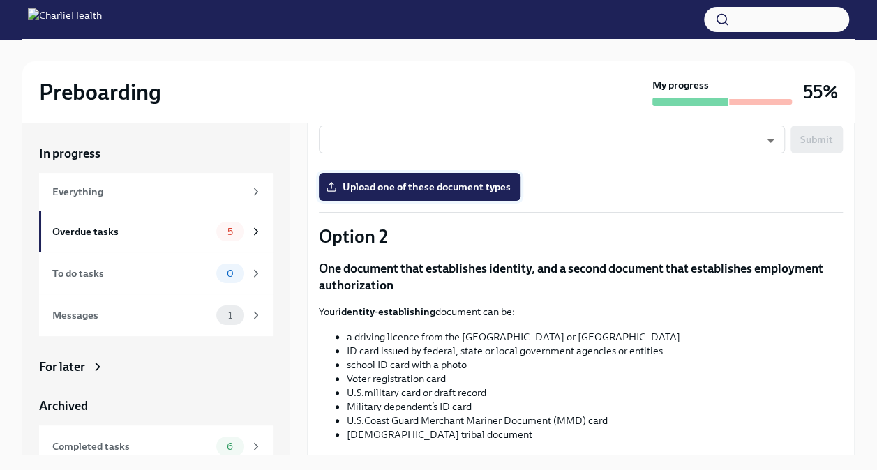
click at [489, 190] on span "Upload one of these document types" at bounding box center [420, 187] width 182 height 14
click at [0, 0] on input "Upload one of these document types" at bounding box center [0, 0] width 0 height 0
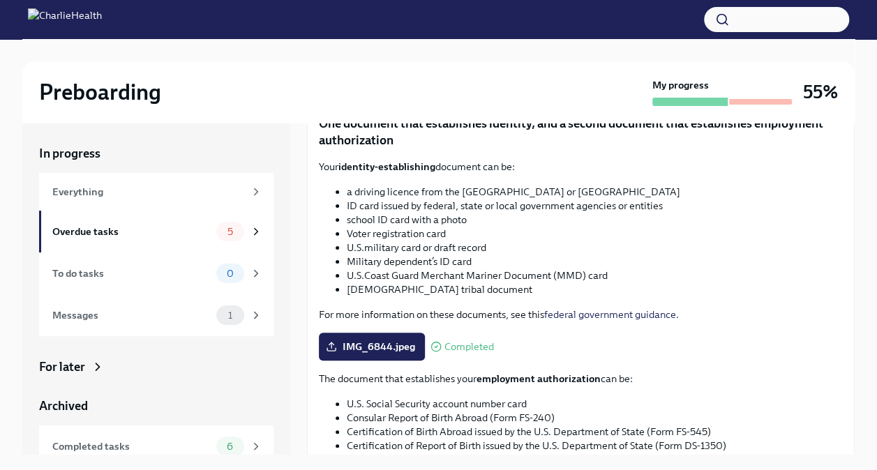
scroll to position [662, 0]
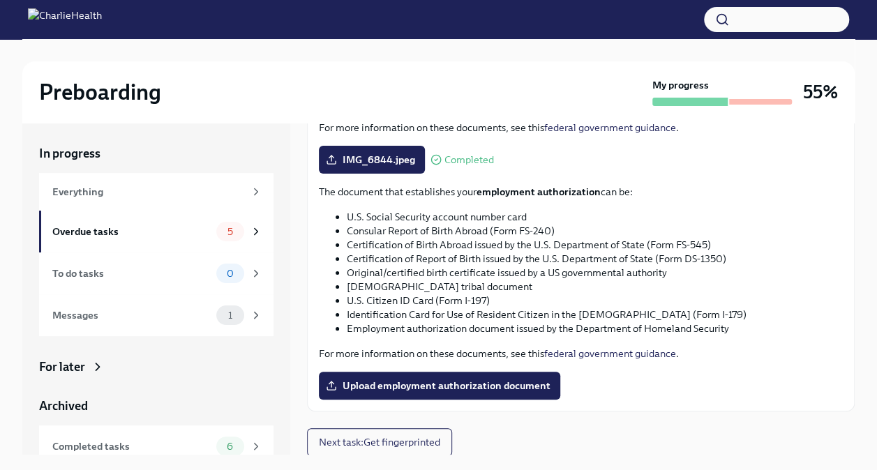
click at [523, 387] on span "Upload employment authorization document" at bounding box center [440, 386] width 222 height 14
click at [0, 0] on input "Upload employment authorization document" at bounding box center [0, 0] width 0 height 0
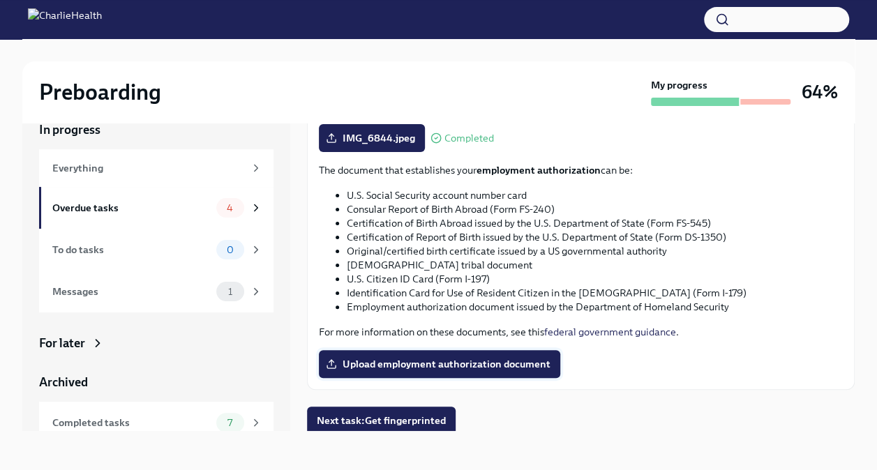
scroll to position [676, 0]
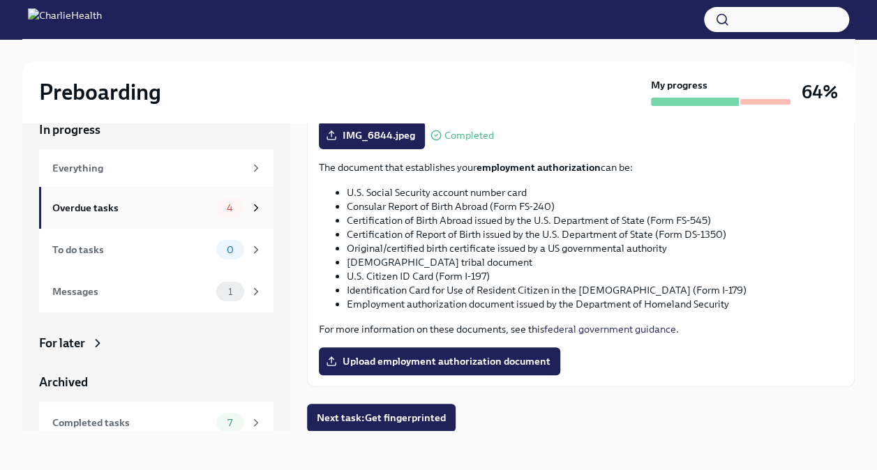
click at [221, 203] on span "4" at bounding box center [229, 208] width 23 height 10
